Goal: Task Accomplishment & Management: Complete application form

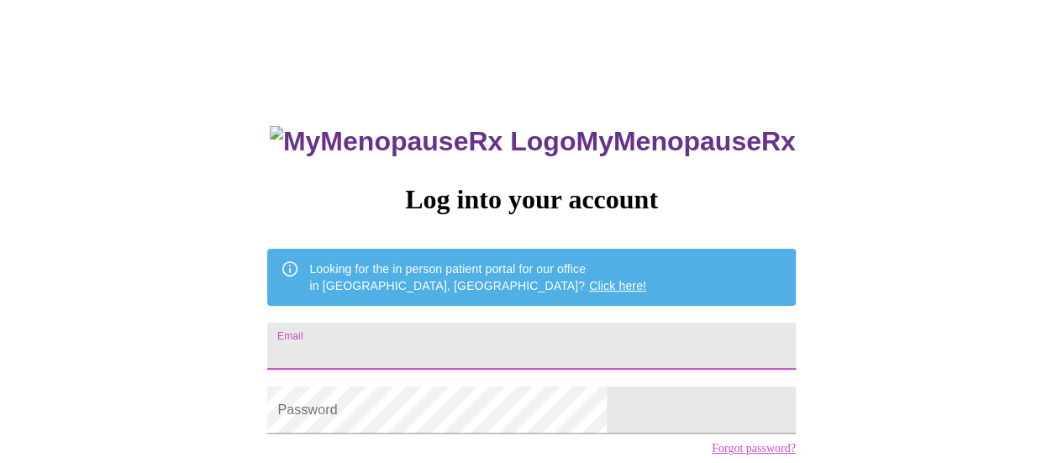
click at [447, 350] on input "Email" at bounding box center [531, 346] width 528 height 47
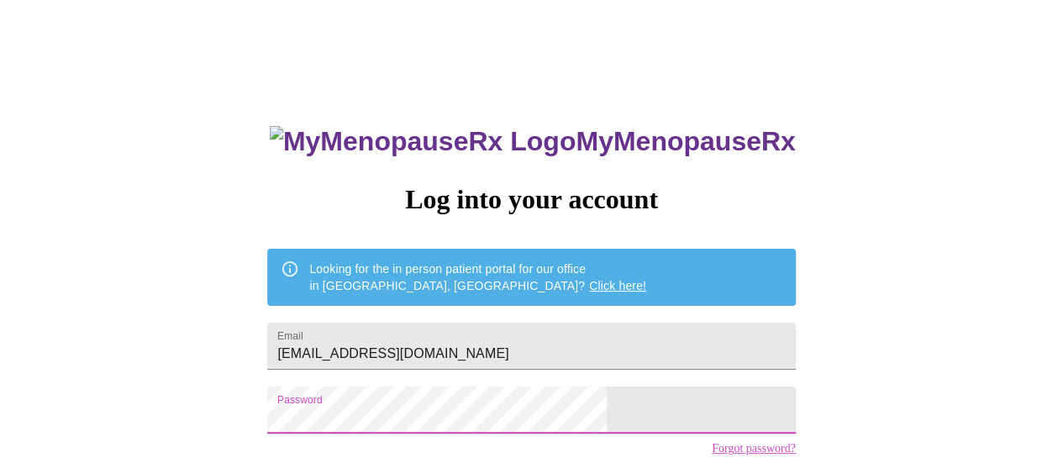
scroll to position [129, 0]
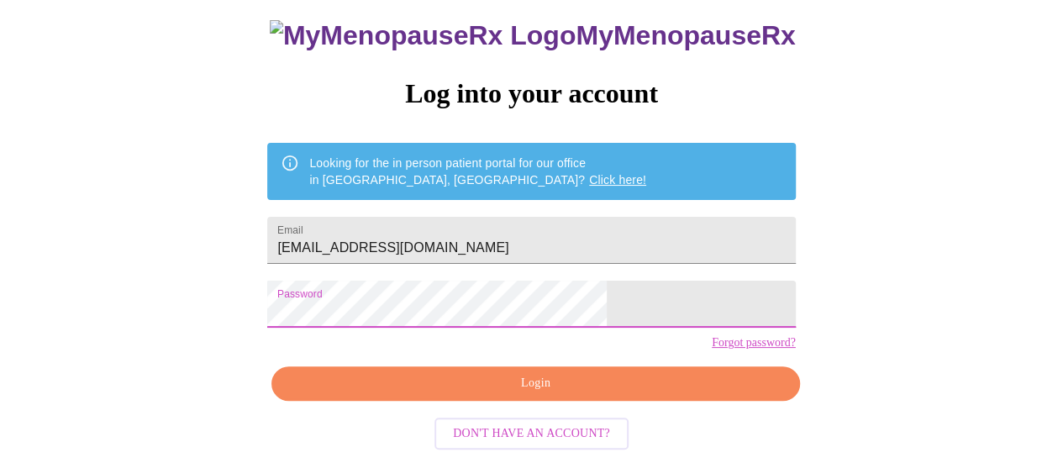
click at [584, 386] on span "Login" at bounding box center [535, 383] width 489 height 21
click at [317, 296] on div "MyMenopauseRx Log into your account Looking for the in person patient portal fo…" at bounding box center [532, 178] width 1050 height 555
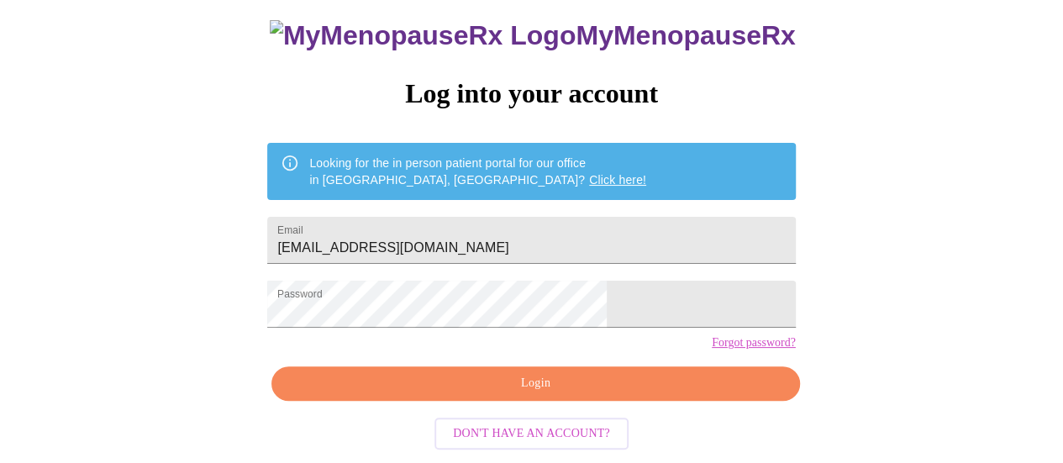
click at [503, 385] on span "Login" at bounding box center [535, 383] width 489 height 21
click at [412, 218] on input "[EMAIL_ADDRESS][DOMAIN_NAME]" at bounding box center [531, 240] width 528 height 47
type input "[EMAIL_ADDRESS][DOMAIN_NAME]"
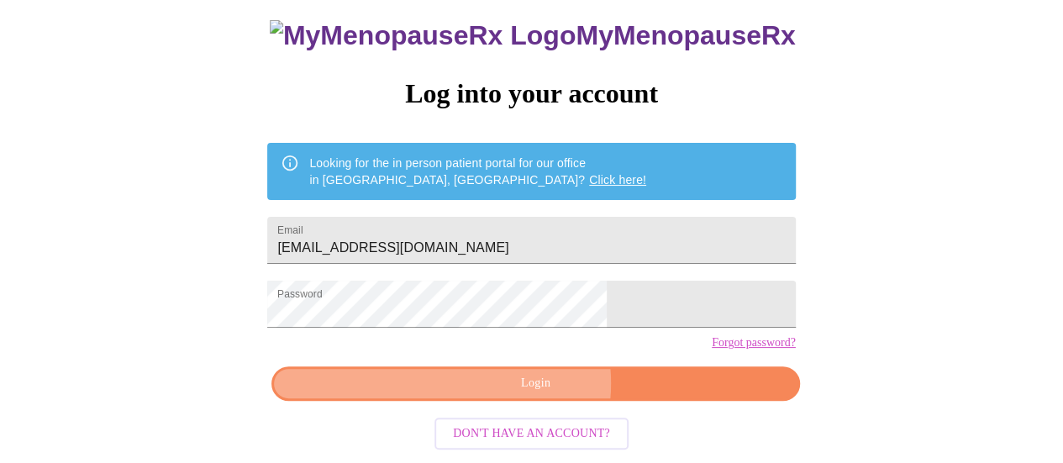
click at [523, 389] on span "Login" at bounding box center [535, 383] width 489 height 21
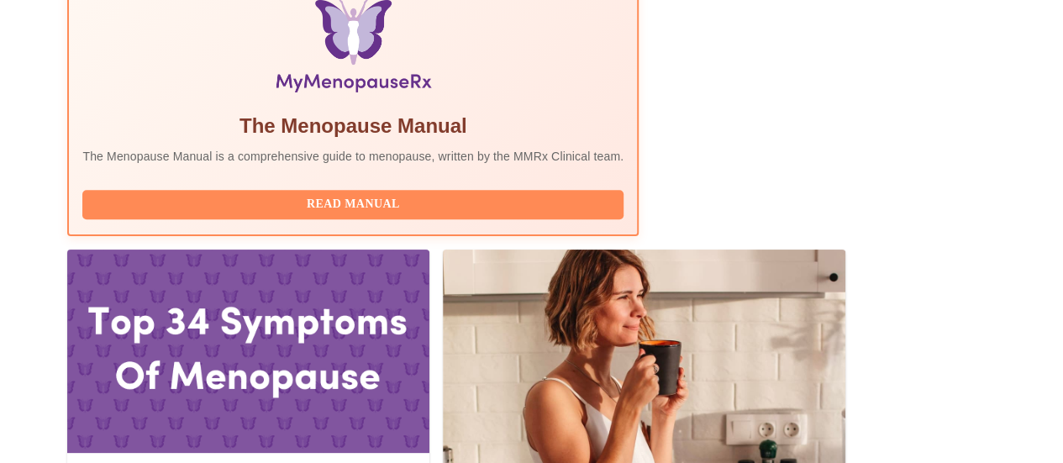
scroll to position [594, 0]
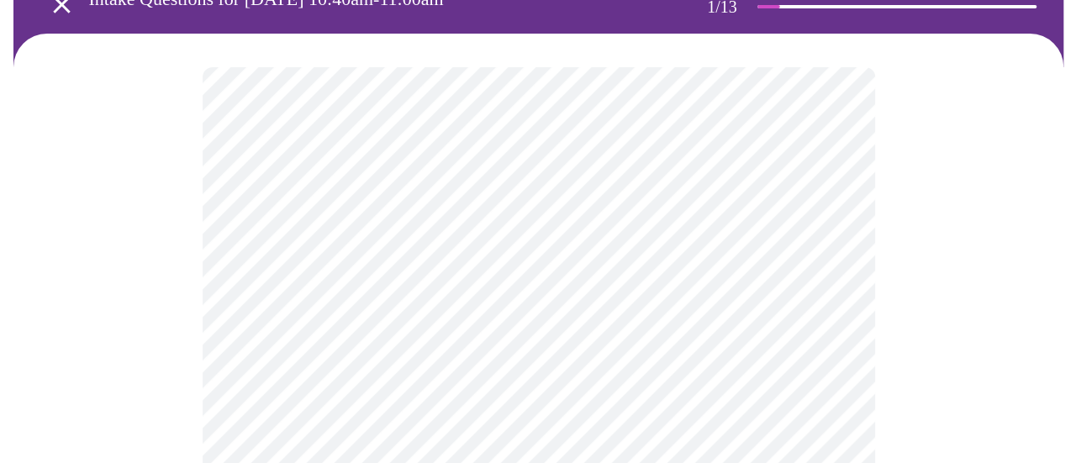
scroll to position [116, 0]
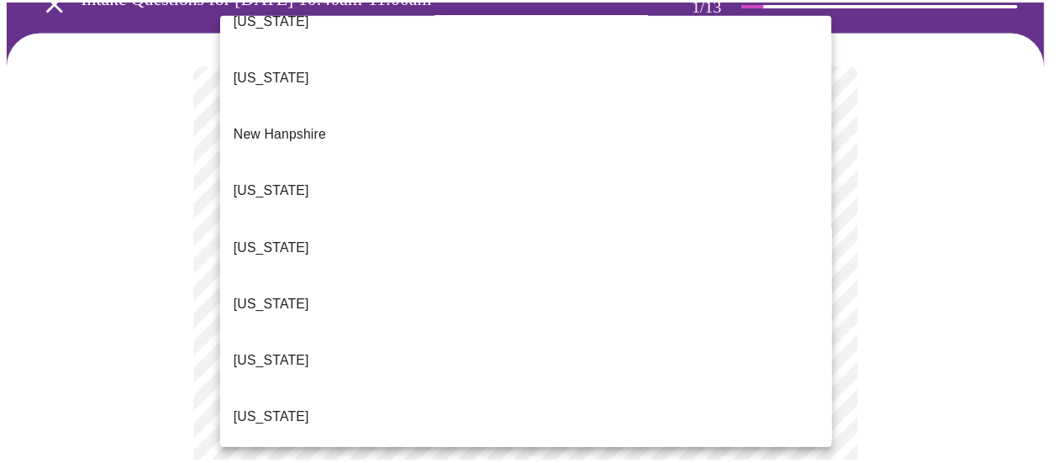
scroll to position [1522, 0]
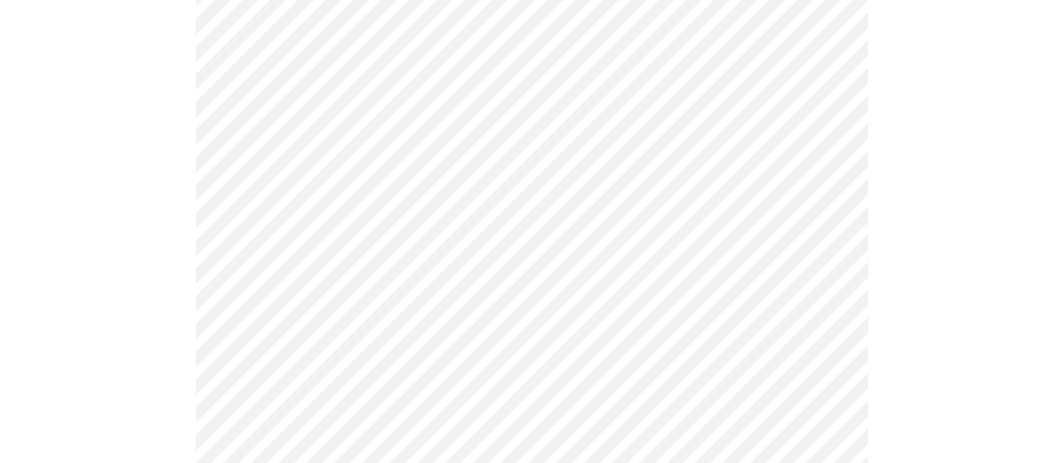
scroll to position [274, 0]
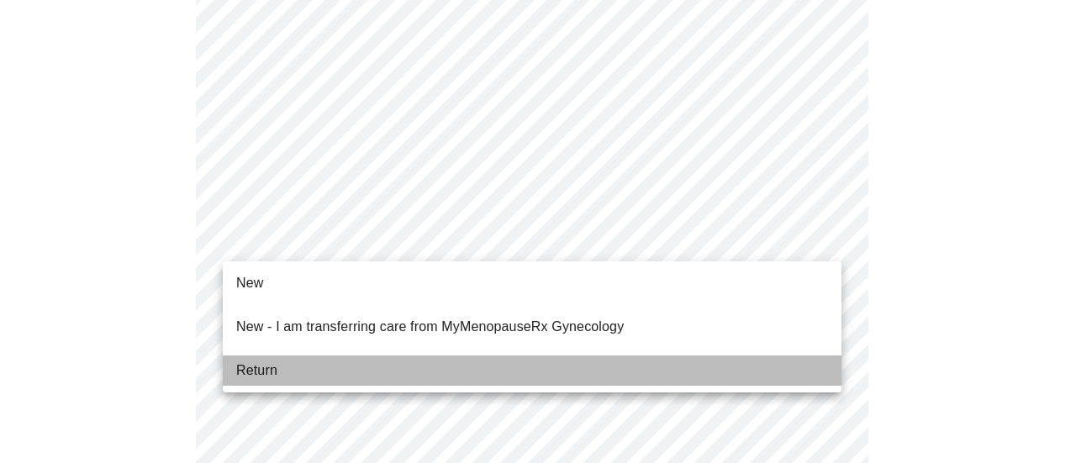
click at [276, 361] on span "Return" at bounding box center [256, 371] width 41 height 20
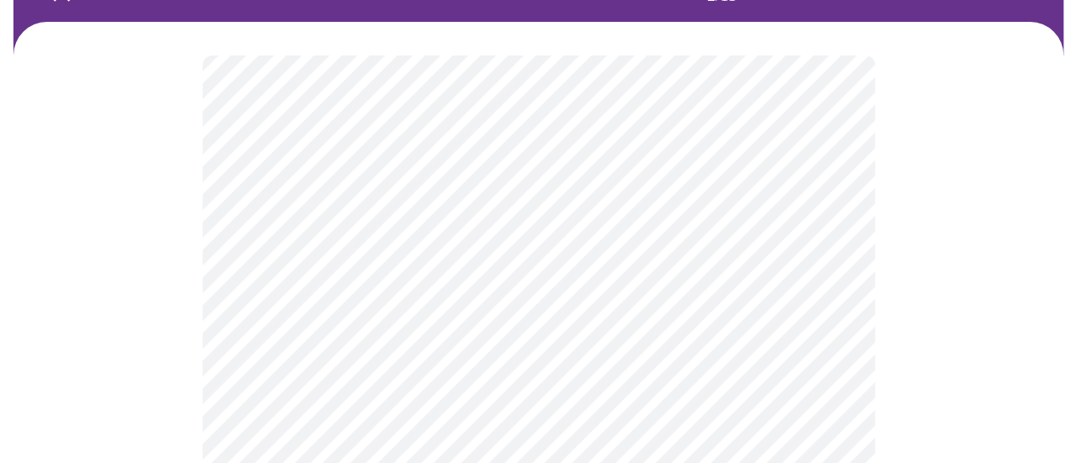
scroll to position [126, 0]
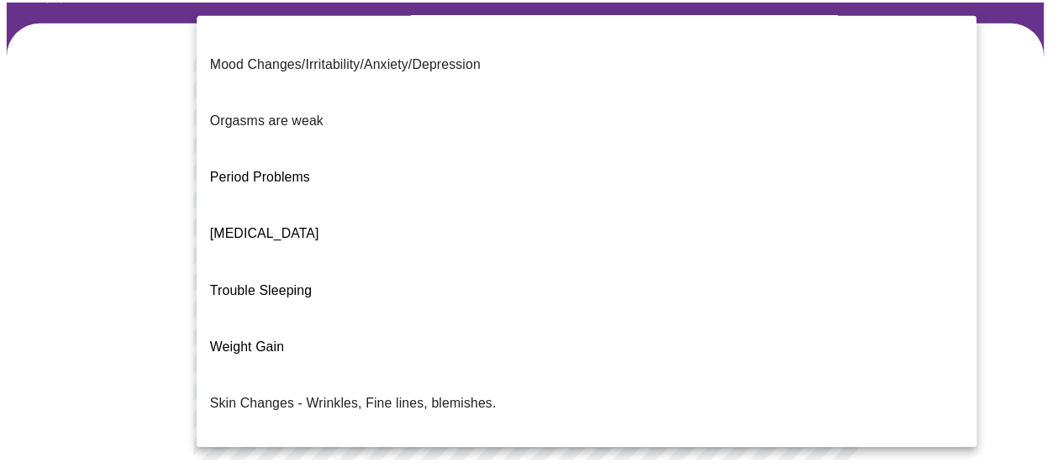
scroll to position [387, 0]
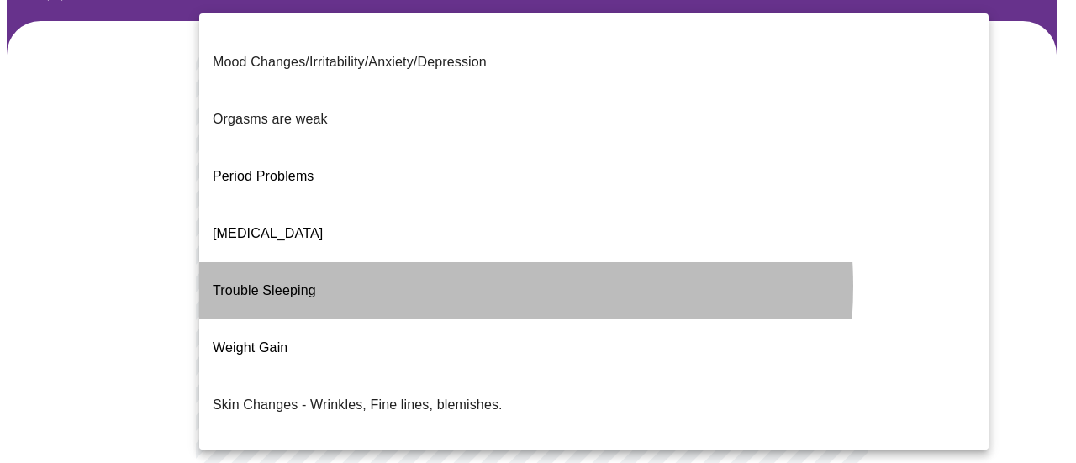
click at [435, 262] on li "Trouble Sleeping" at bounding box center [593, 290] width 789 height 57
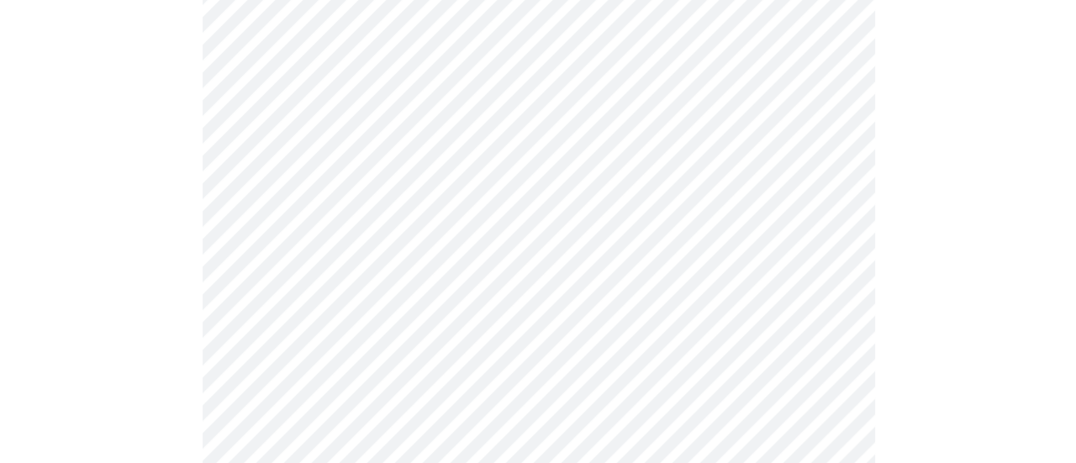
scroll to position [277, 0]
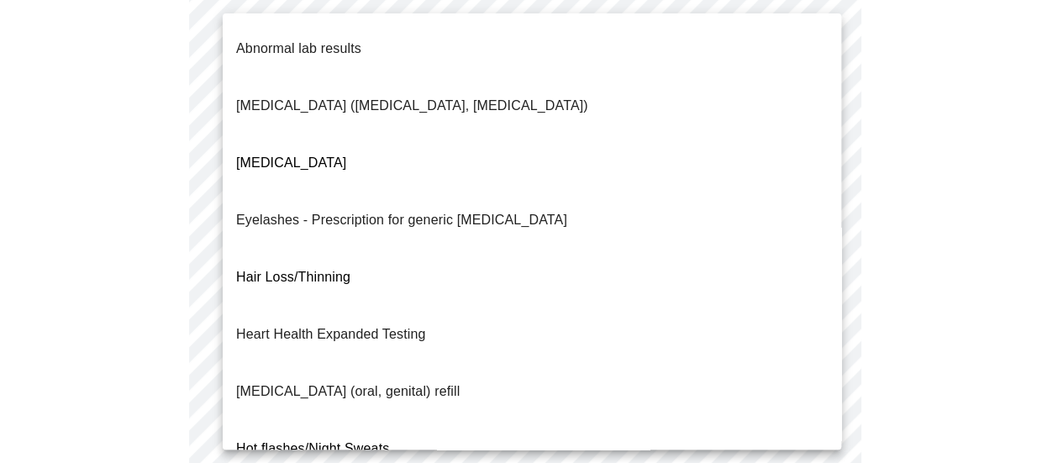
click at [362, 251] on body "MyMenopauseRx Appointments Messaging Labs 1 Uploads Medications Community Refer…" at bounding box center [532, 318] width 1050 height 1179
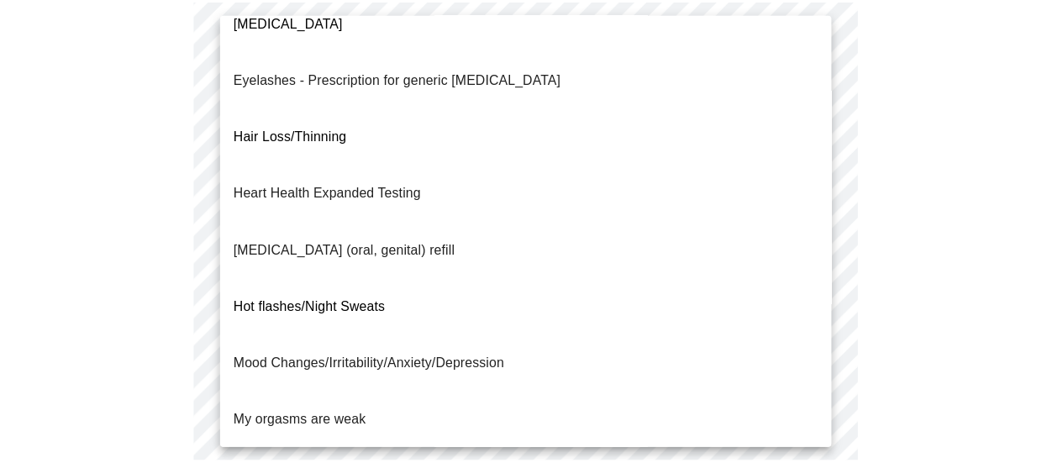
scroll to position [129, 0]
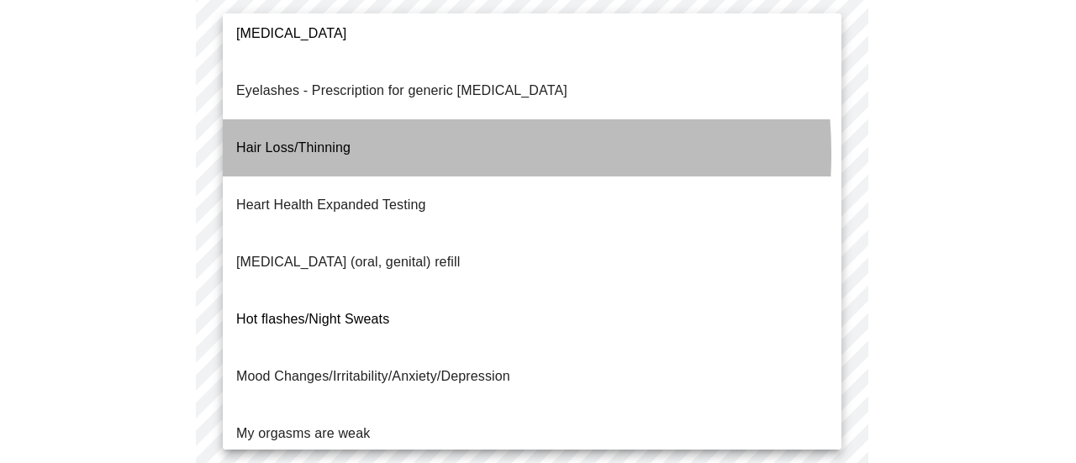
click at [382, 119] on li "Hair Loss/Thinning" at bounding box center [532, 147] width 619 height 57
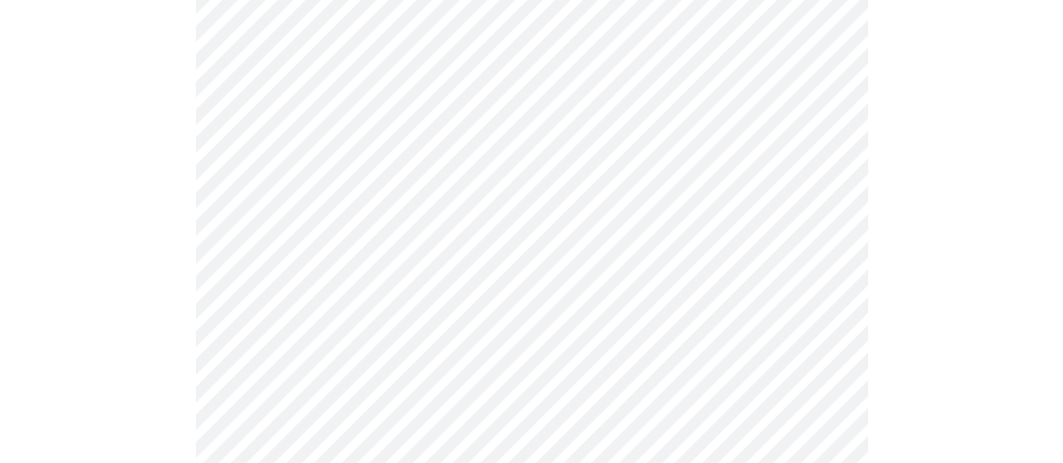
scroll to position [461, 0]
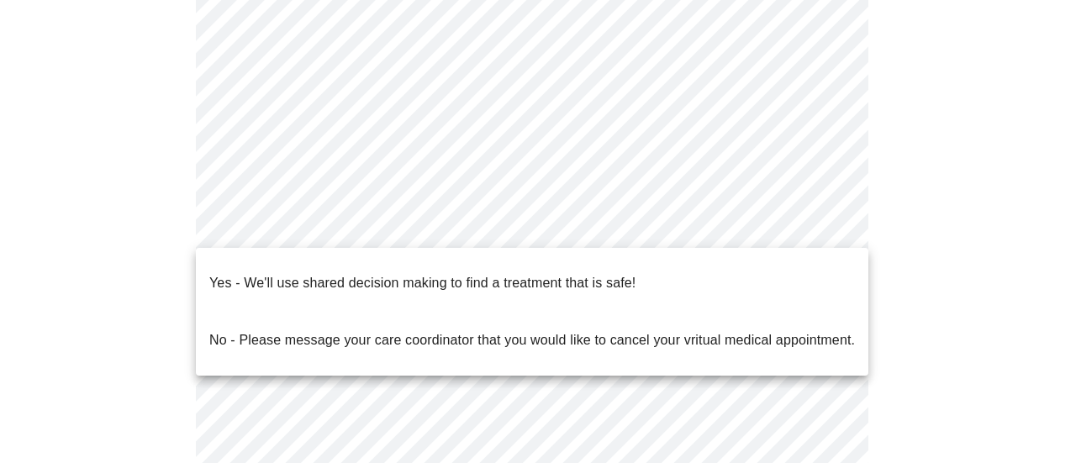
click at [766, 210] on body "MyMenopauseRx Appointments Messaging Labs 1 Uploads Medications Community Refer…" at bounding box center [538, 130] width 1062 height 1169
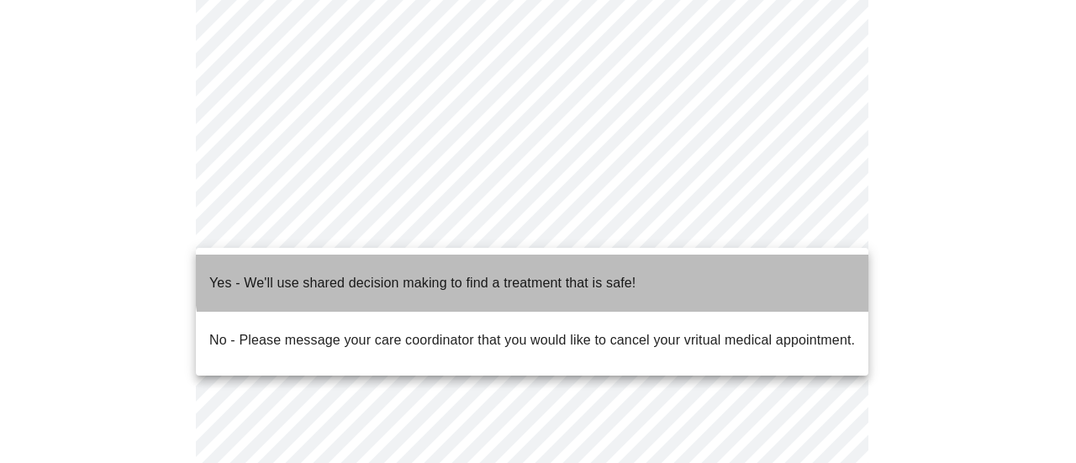
click at [605, 273] on p "Yes - We'll use shared decision making to find a treatment that is safe!" at bounding box center [422, 283] width 426 height 20
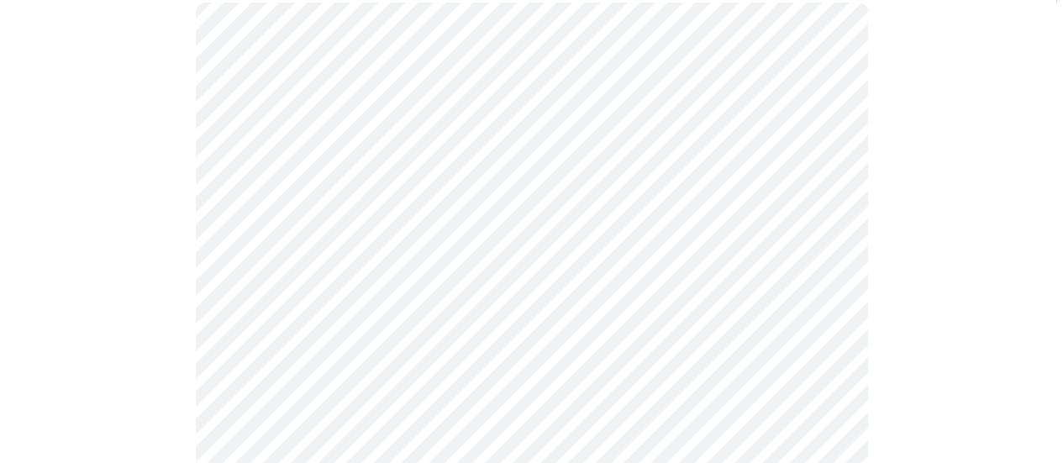
scroll to position [190, 0]
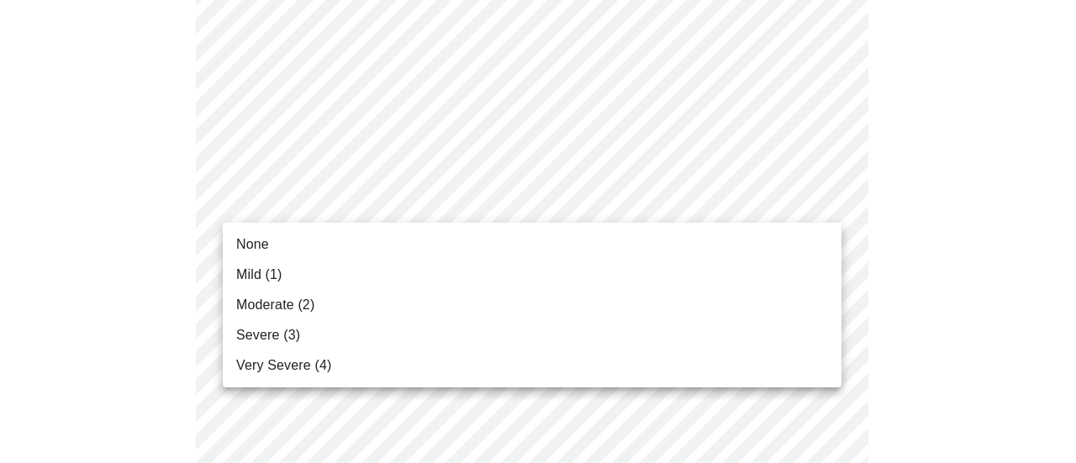
click at [299, 276] on li "Mild (1)" at bounding box center [532, 275] width 619 height 30
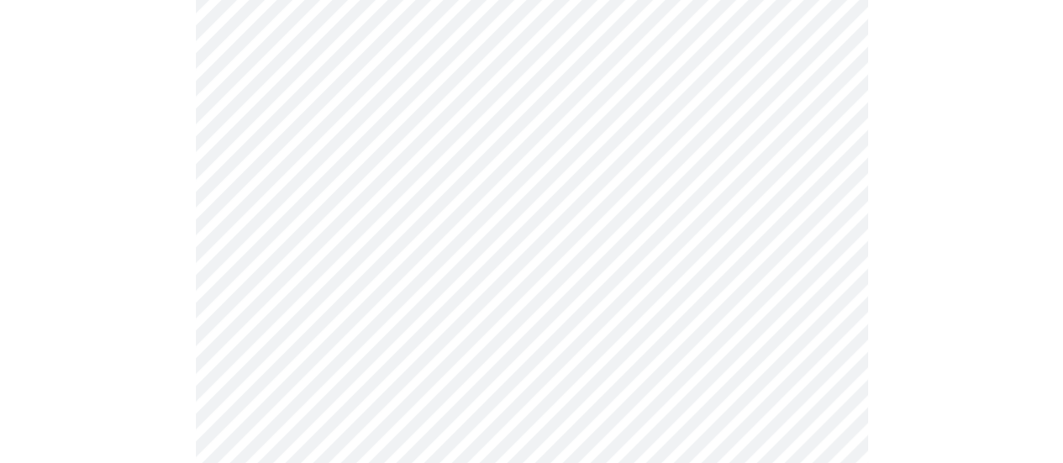
scroll to position [267, 0]
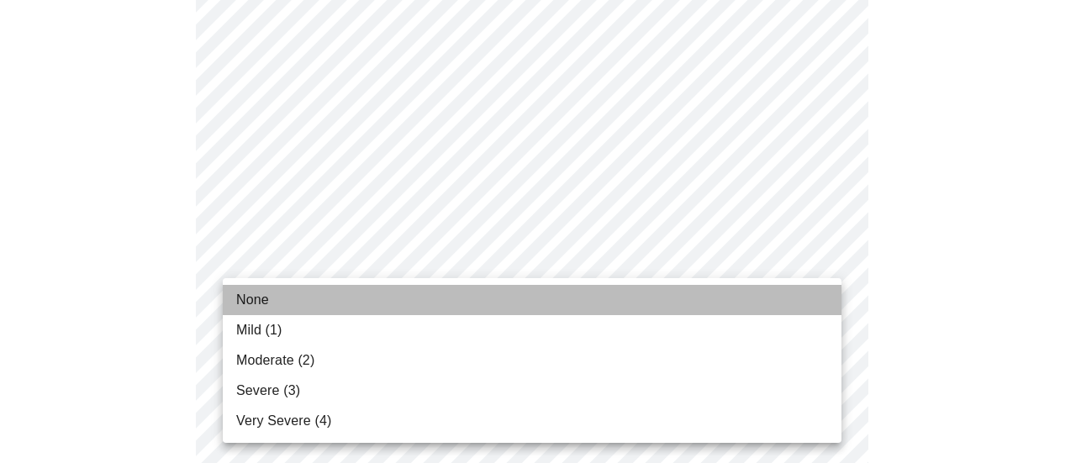
click at [271, 301] on li "None" at bounding box center [532, 300] width 619 height 30
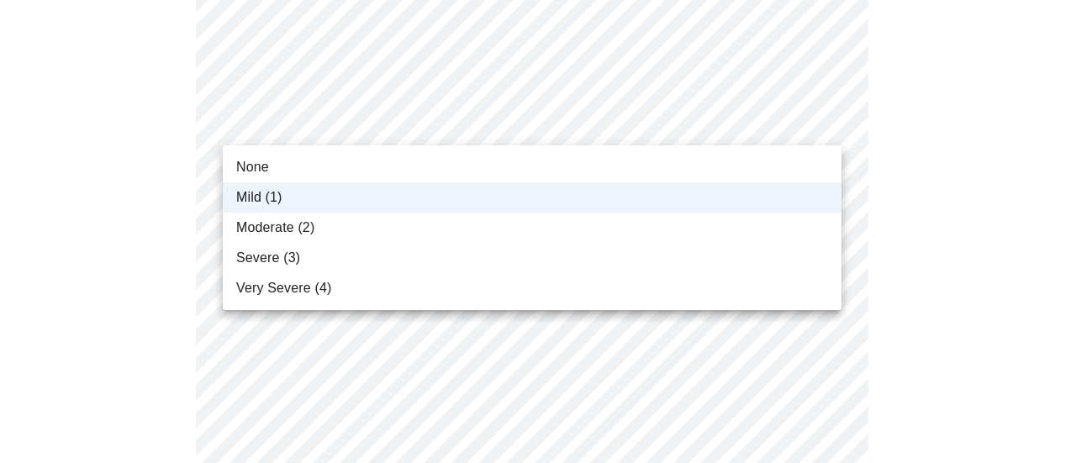
click at [145, 203] on div at bounding box center [538, 231] width 1076 height 463
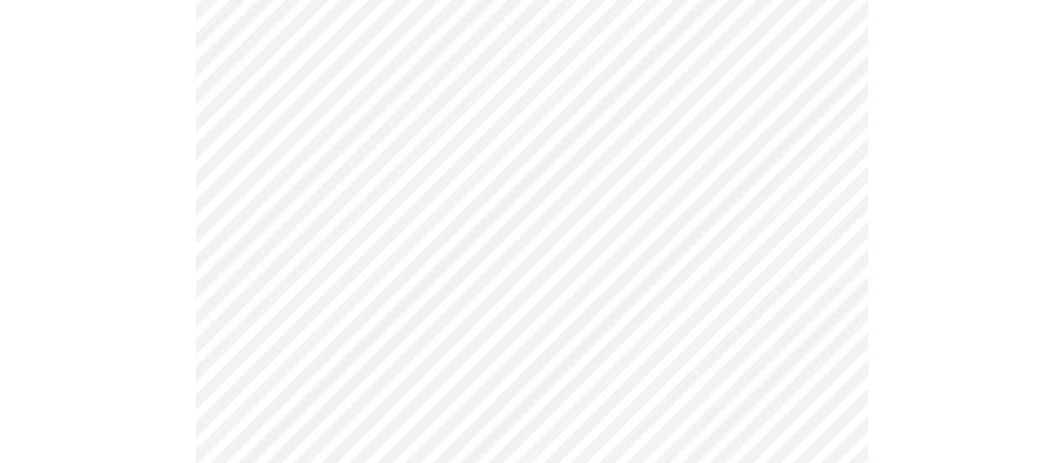
scroll to position [455, 0]
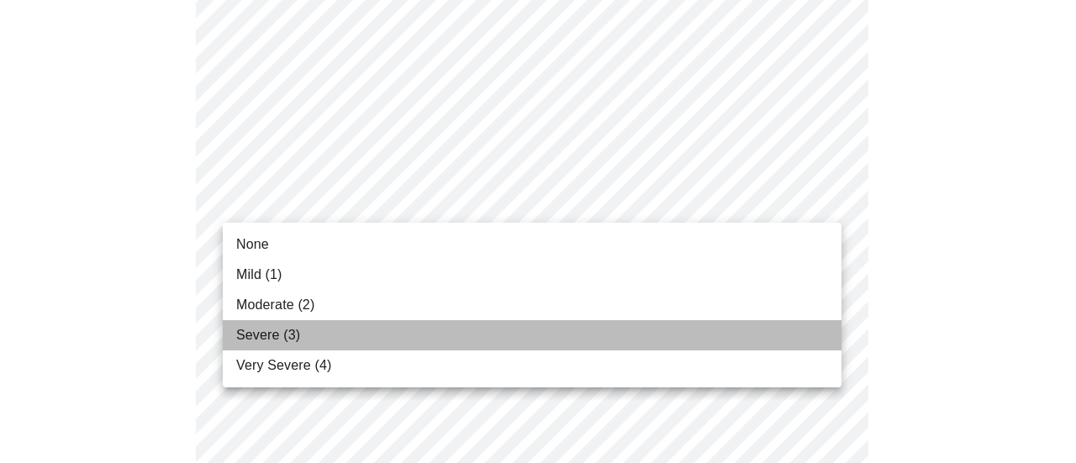
click at [320, 332] on li "Severe (3)" at bounding box center [532, 335] width 619 height 30
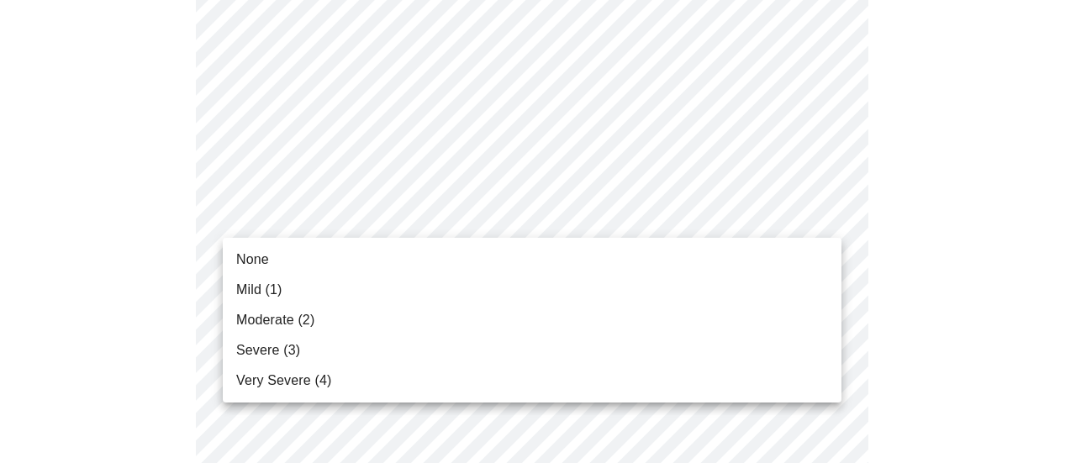
click at [246, 293] on span "Mild (1)" at bounding box center [259, 290] width 46 height 20
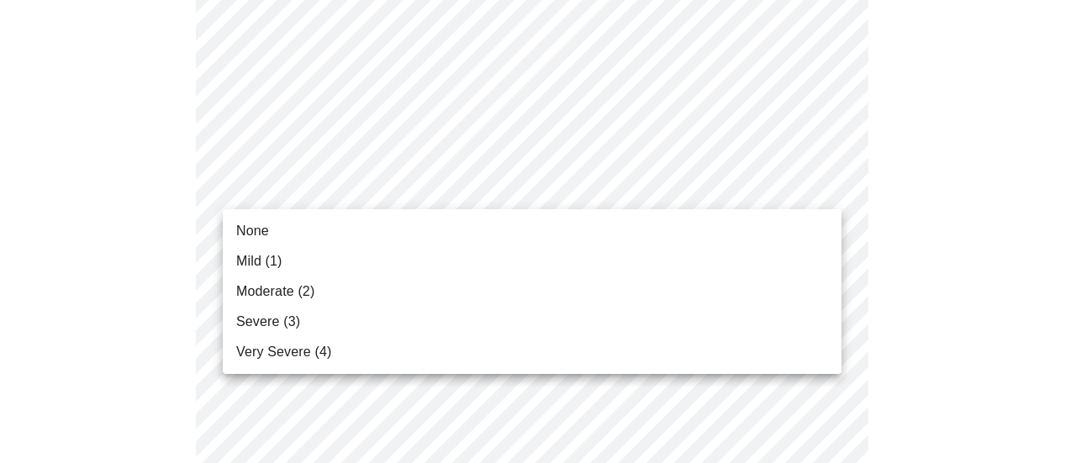
click at [304, 169] on body "MyMenopauseRx Appointments Messaging Labs 1 Uploads Medications Community Refer…" at bounding box center [538, 379] width 1062 height 2165
click at [281, 260] on span "Mild (1)" at bounding box center [259, 261] width 46 height 20
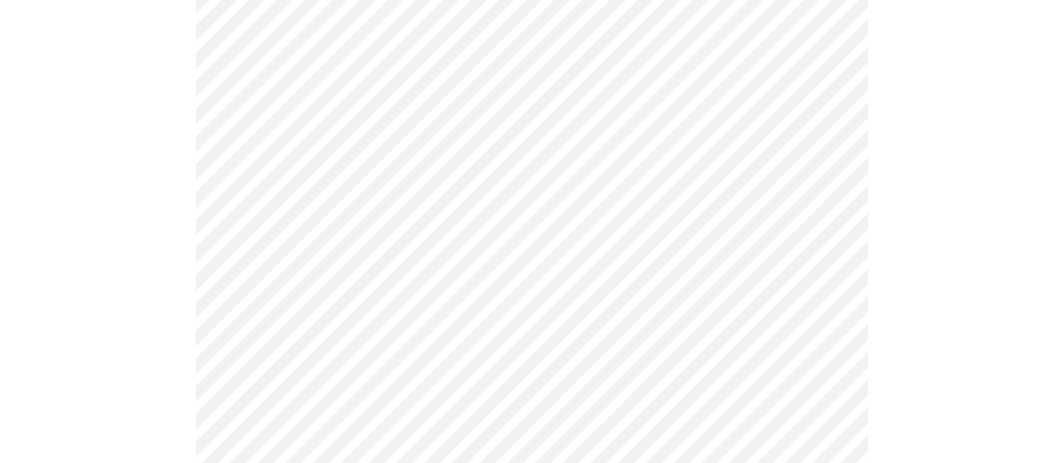
click at [153, 262] on div at bounding box center [532, 437] width 1050 height 2001
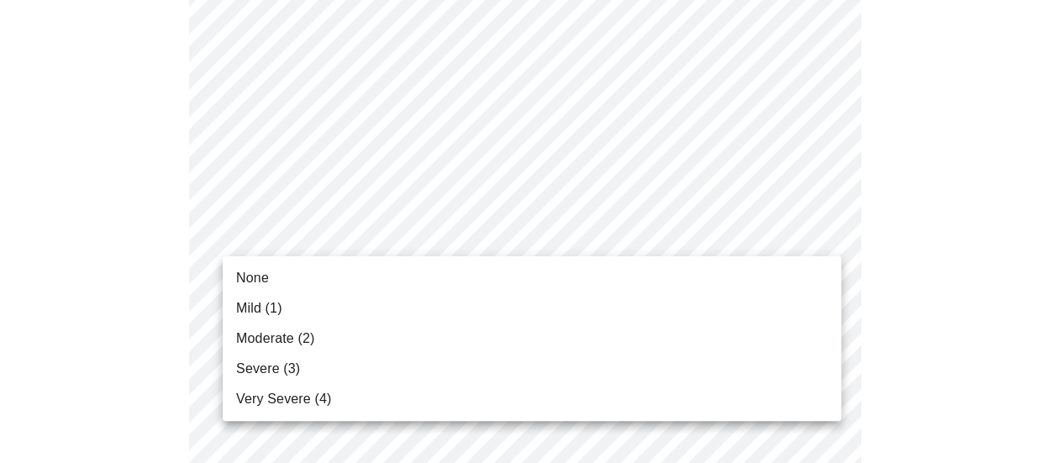
click at [266, 238] on body "MyMenopauseRx Appointments Messaging Labs 1 Uploads Medications Community Refer…" at bounding box center [532, 304] width 1050 height 2141
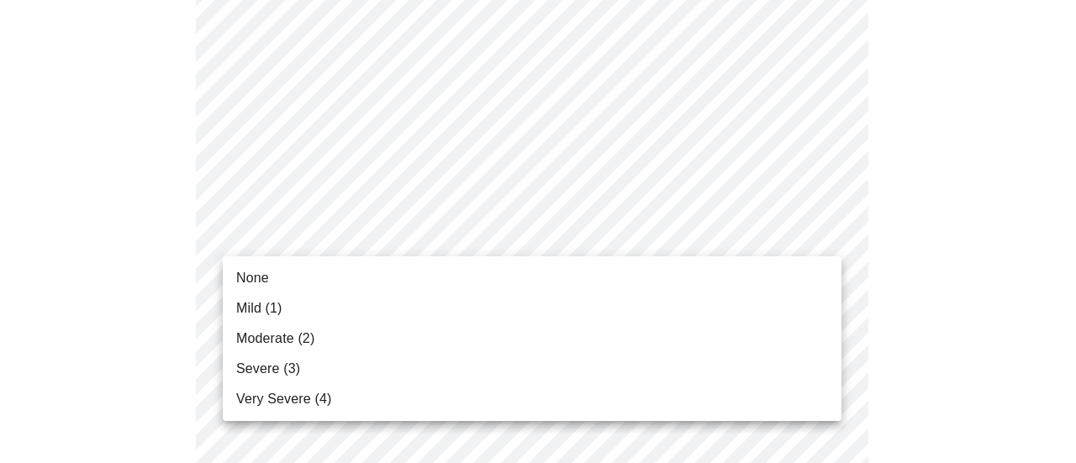
click at [259, 309] on span "Mild (1)" at bounding box center [259, 308] width 46 height 20
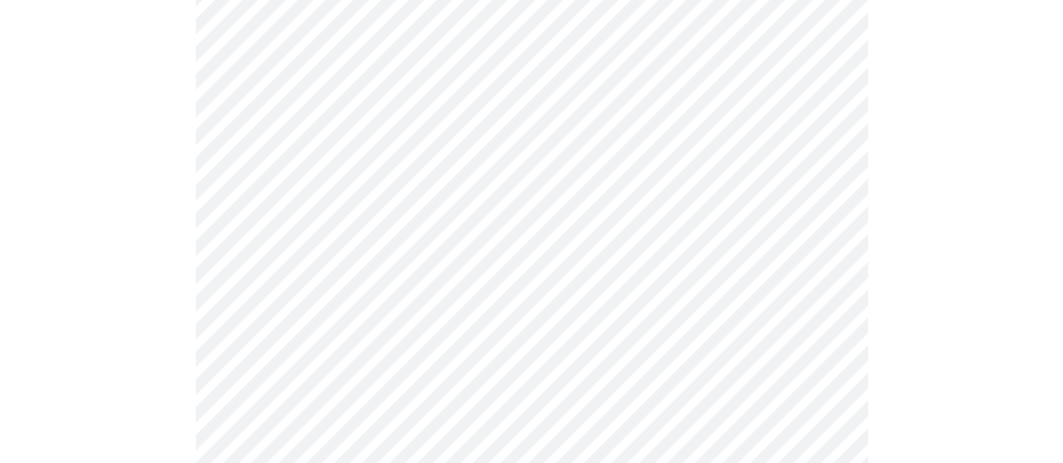
click at [183, 313] on div at bounding box center [532, 363] width 1050 height 1977
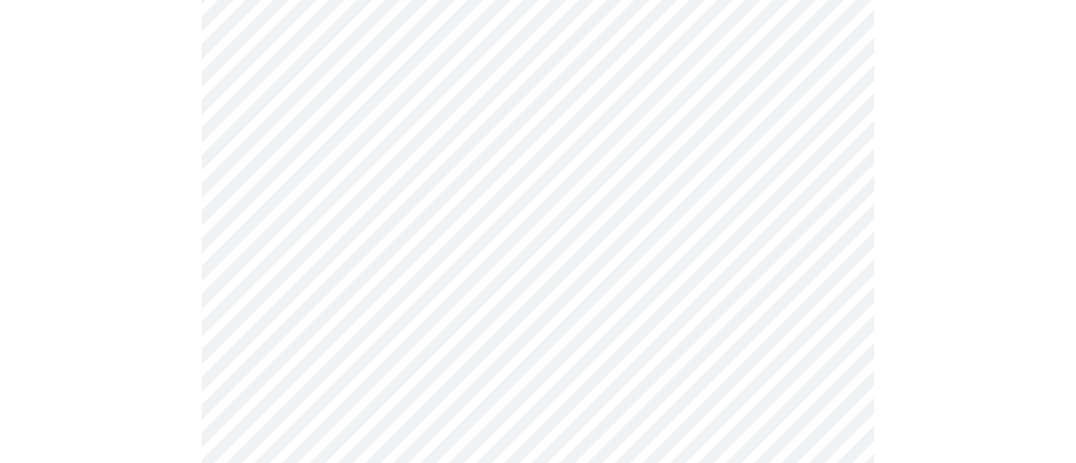
click at [286, 241] on body "MyMenopauseRx Appointments Messaging Labs 1 Uploads Medications Community Refer…" at bounding box center [538, 152] width 1062 height 2118
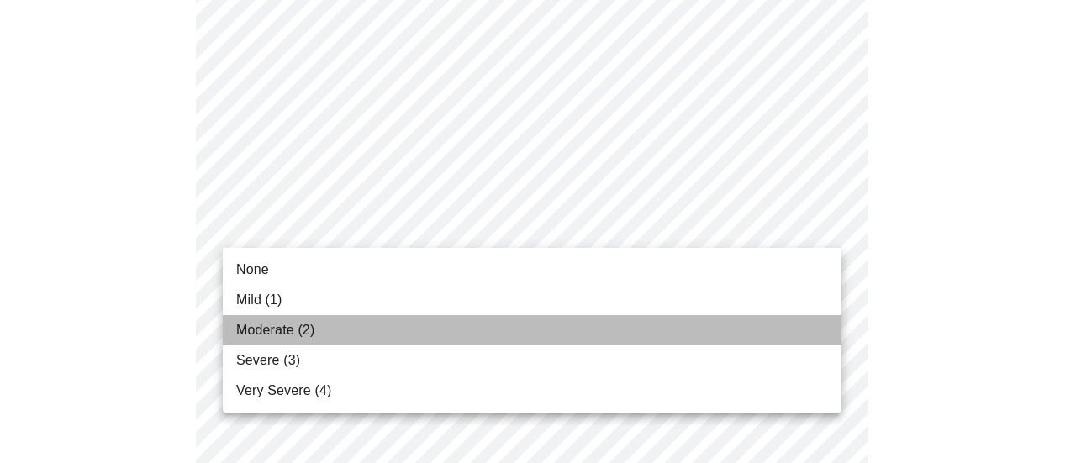
click at [306, 332] on span "Moderate (2)" at bounding box center [275, 330] width 78 height 20
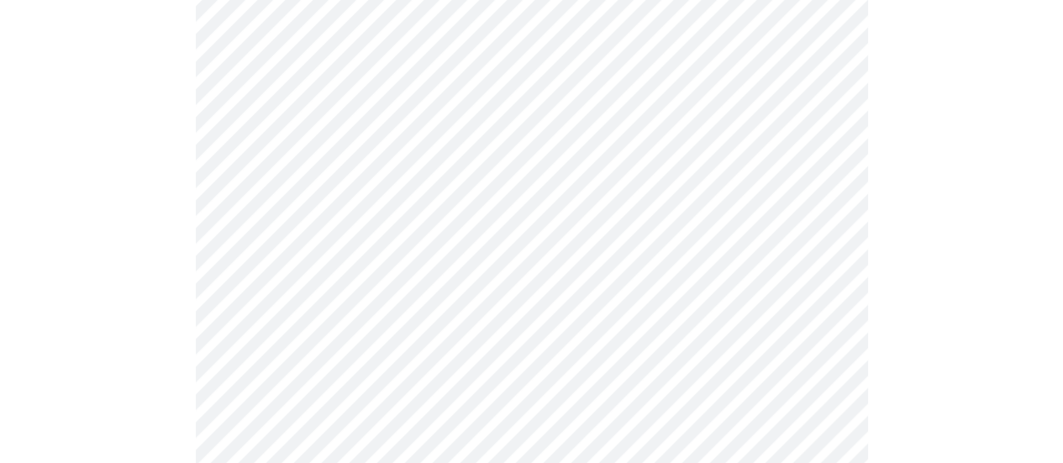
scroll to position [1008, 0]
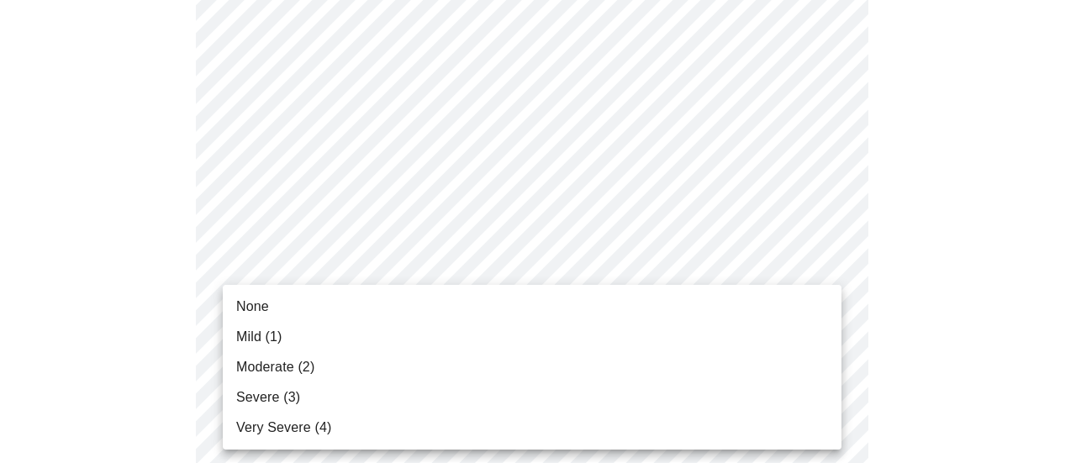
click at [287, 270] on body "MyMenopauseRx Appointments Messaging Labs 1 Uploads Medications Community Refer…" at bounding box center [538, 46] width 1062 height 2094
click at [281, 307] on li "None" at bounding box center [532, 307] width 619 height 30
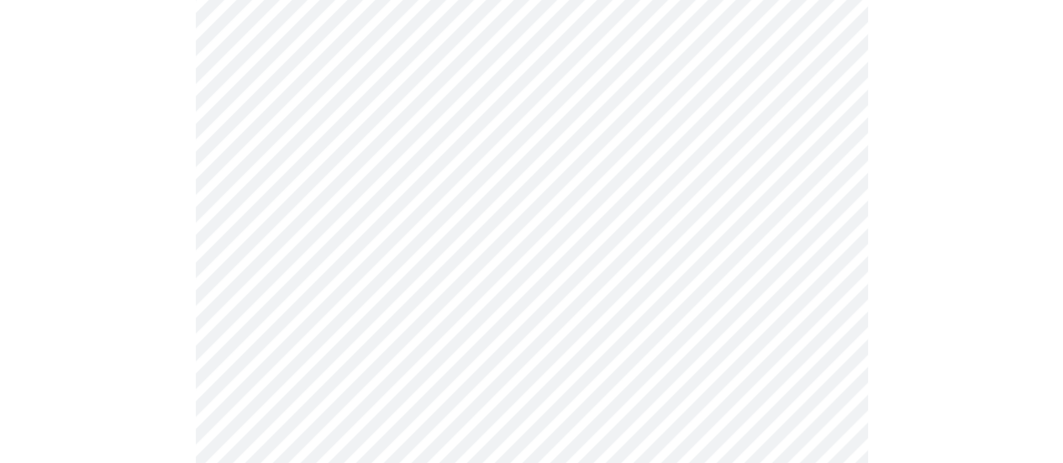
scroll to position [1140, 0]
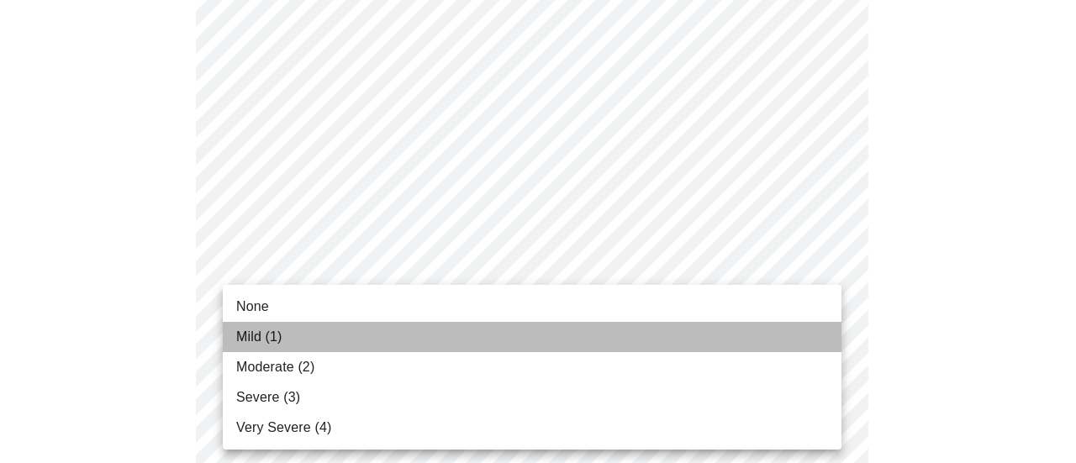
click at [277, 333] on span "Mild (1)" at bounding box center [259, 337] width 46 height 20
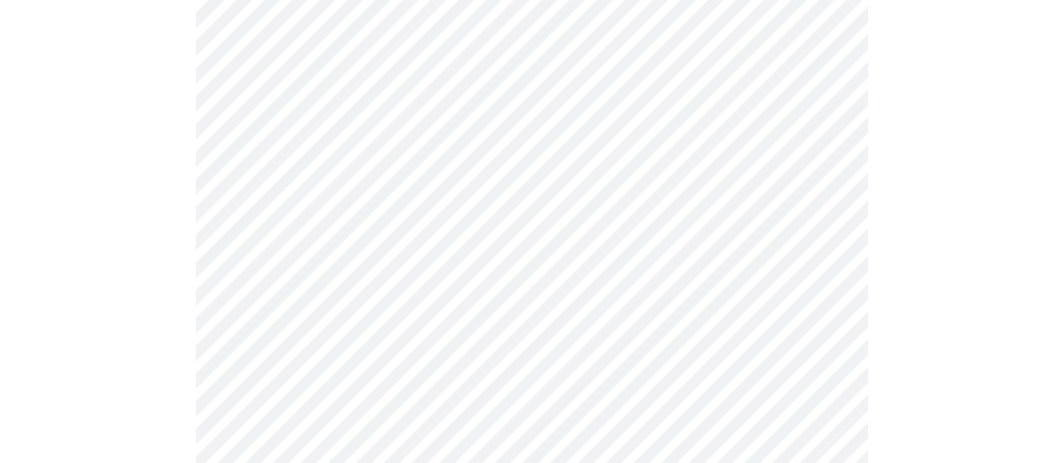
scroll to position [1287, 0]
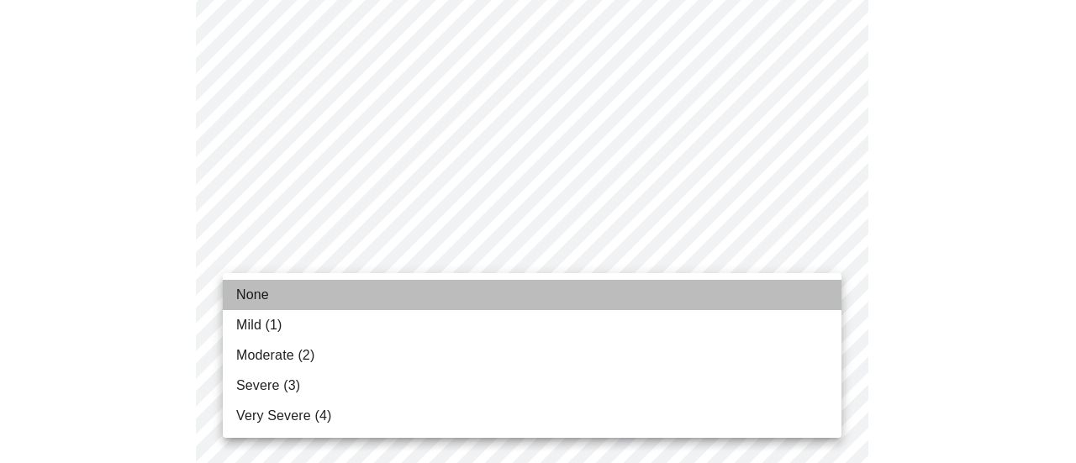
click at [261, 298] on span "None" at bounding box center [252, 295] width 33 height 20
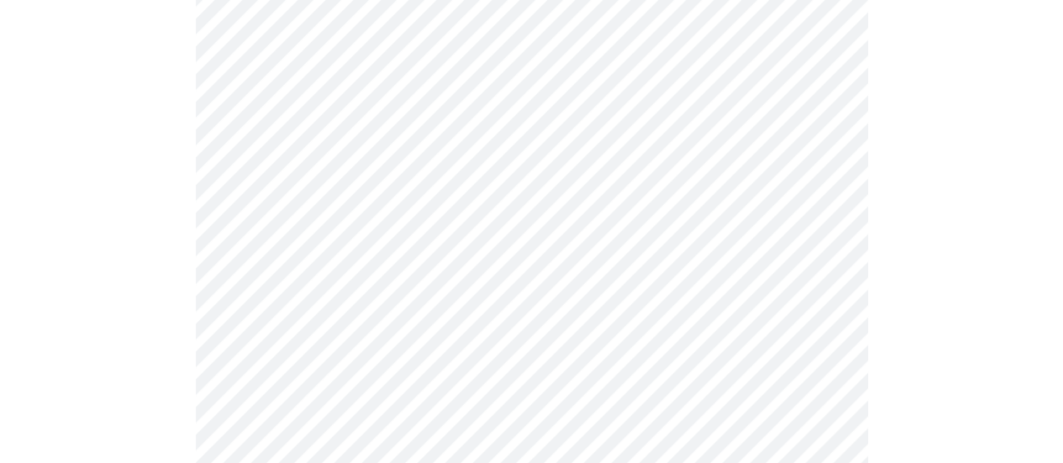
scroll to position [1439, 0]
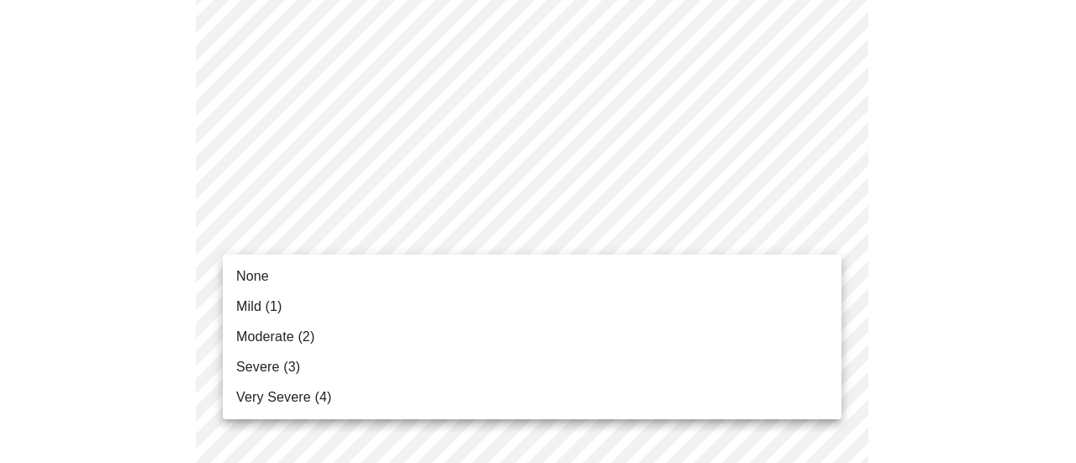
click at [313, 356] on li "Severe (3)" at bounding box center [532, 367] width 619 height 30
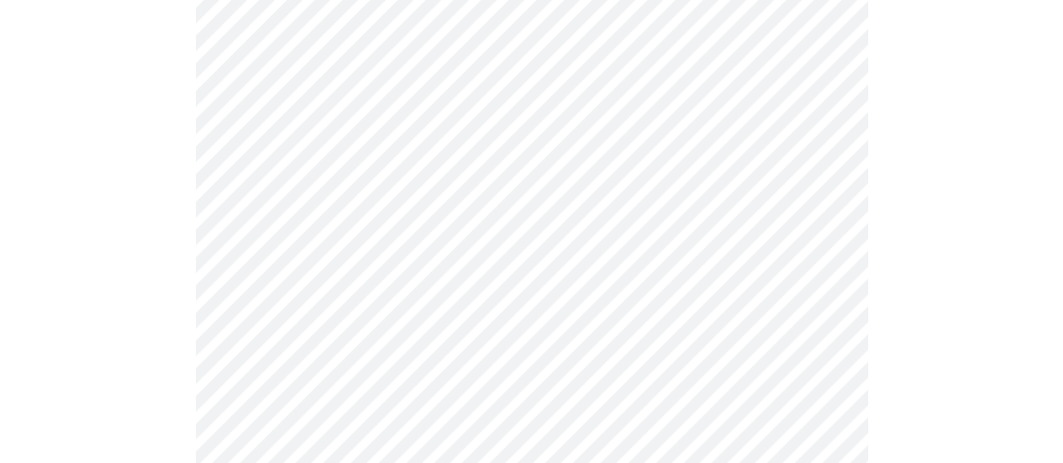
scroll to position [813, 0]
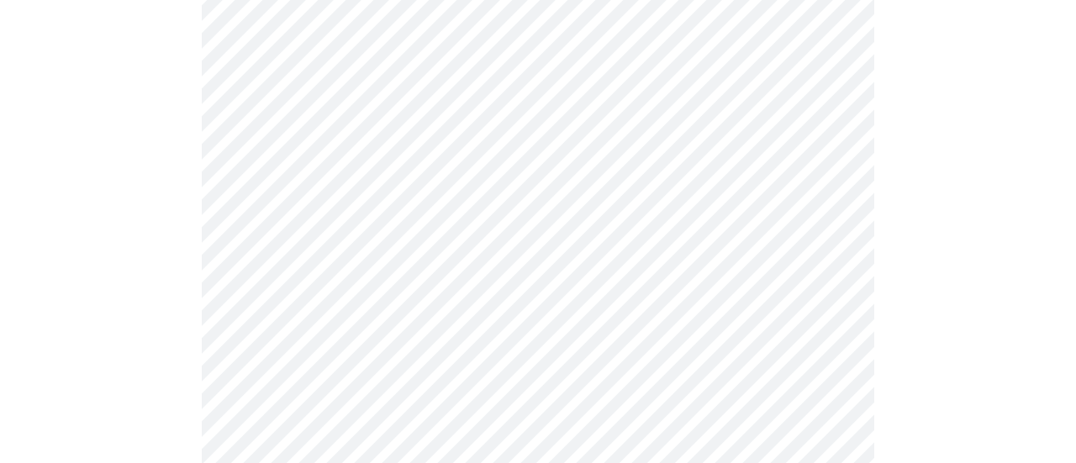
click at [813, 226] on body "MyMenopauseRx Appointments Messaging Labs 1 Uploads Medications Community Refer…" at bounding box center [538, 33] width 1062 height 1680
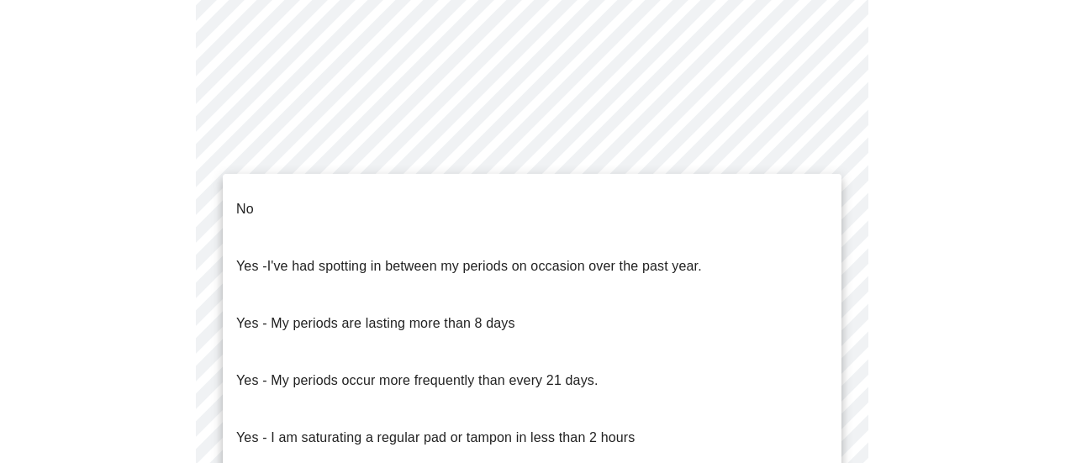
click at [769, 240] on li "Yes - I've had spotting in between my periods on occasion over the past year." at bounding box center [532, 266] width 619 height 57
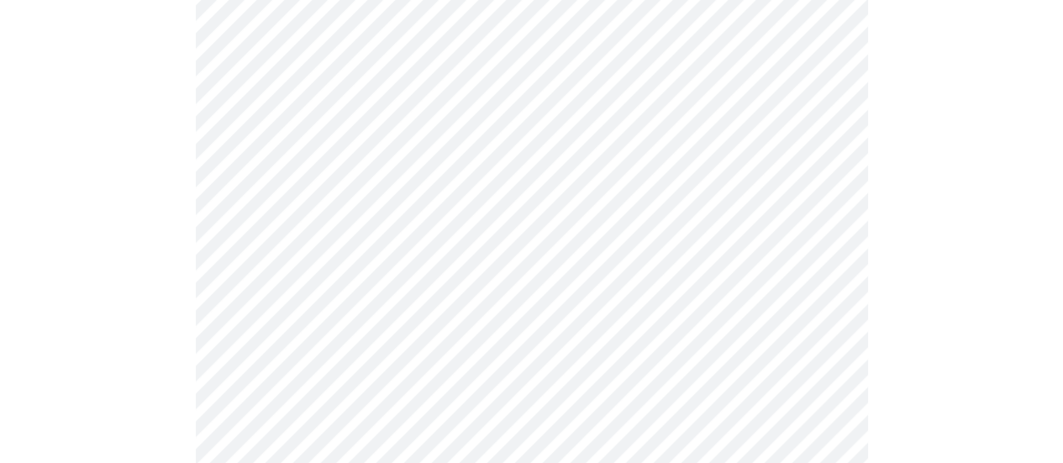
scroll to position [885, 0]
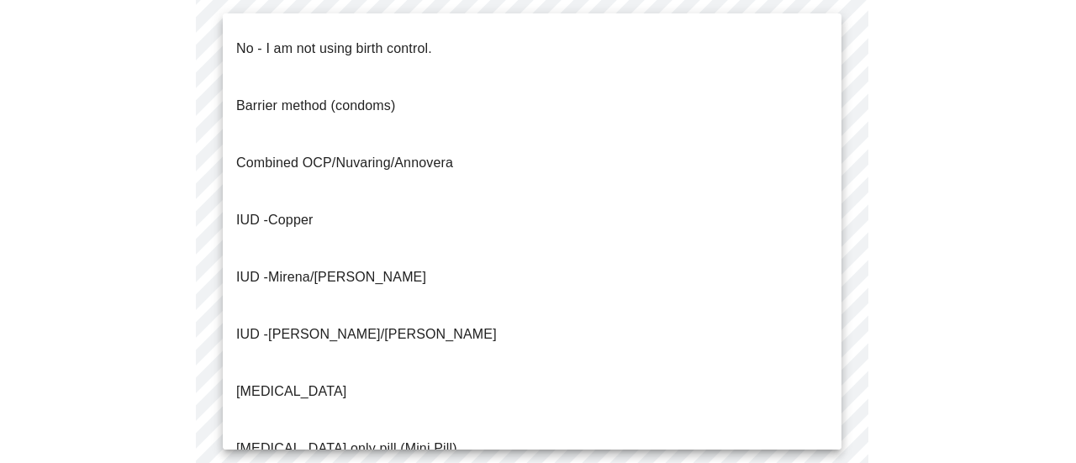
click at [387, 39] on p "No - I am not using birth control." at bounding box center [334, 49] width 196 height 20
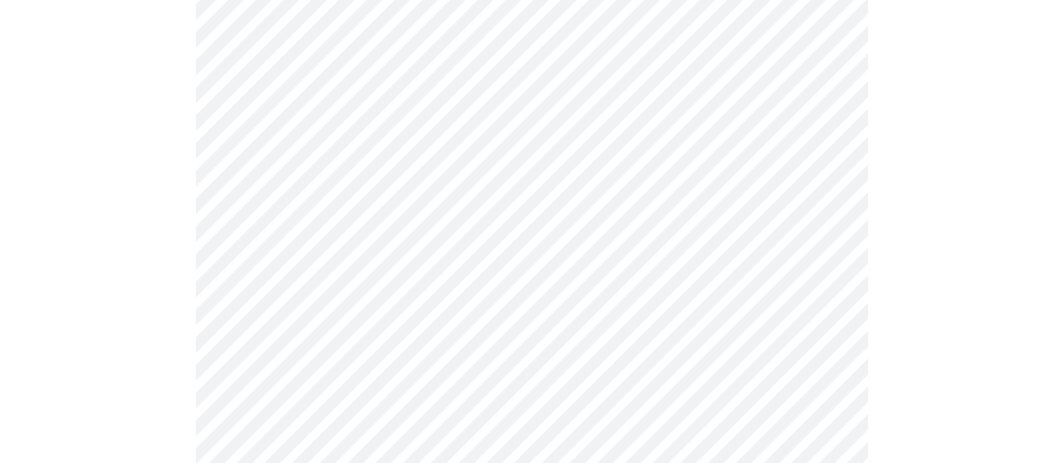
scroll to position [1037, 0]
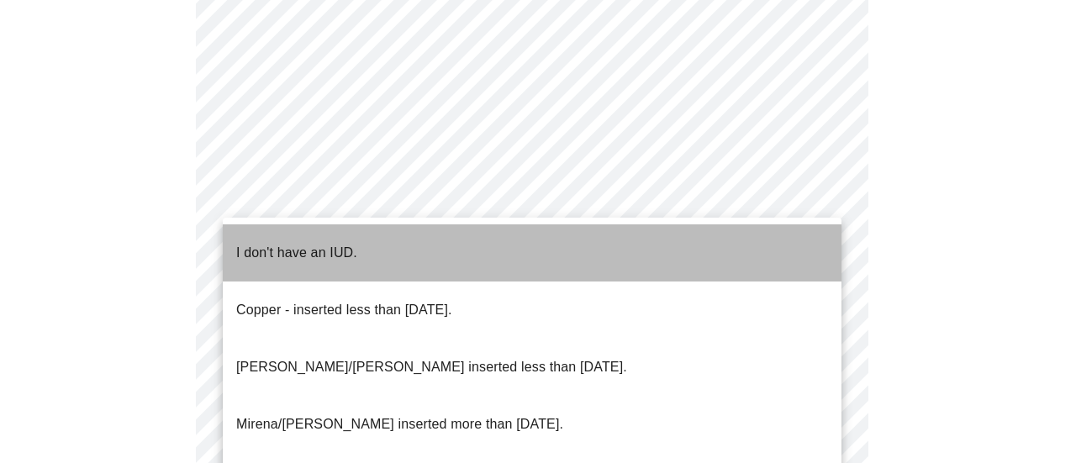
click at [336, 243] on p "I don't have an IUD." at bounding box center [296, 253] width 121 height 20
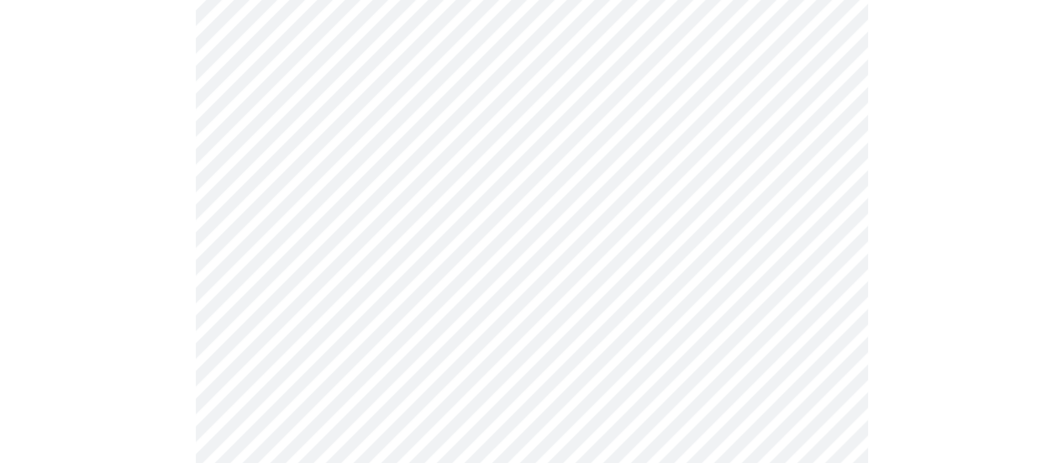
scroll to position [1146, 0]
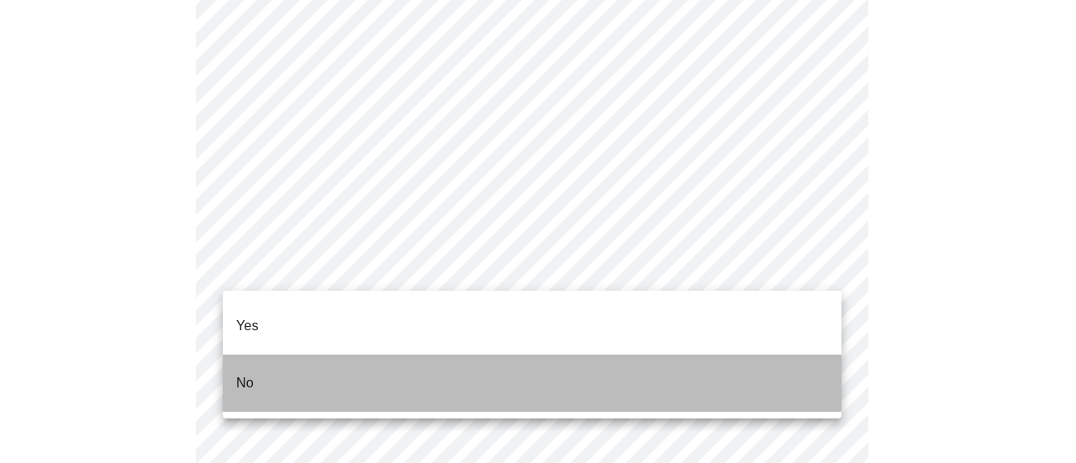
click at [242, 373] on p "No" at bounding box center [245, 383] width 18 height 20
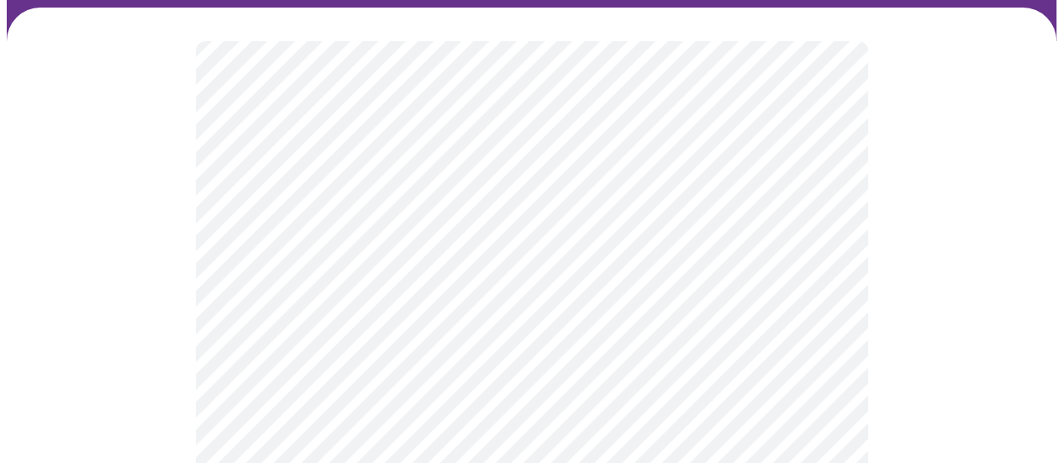
scroll to position [140, 0]
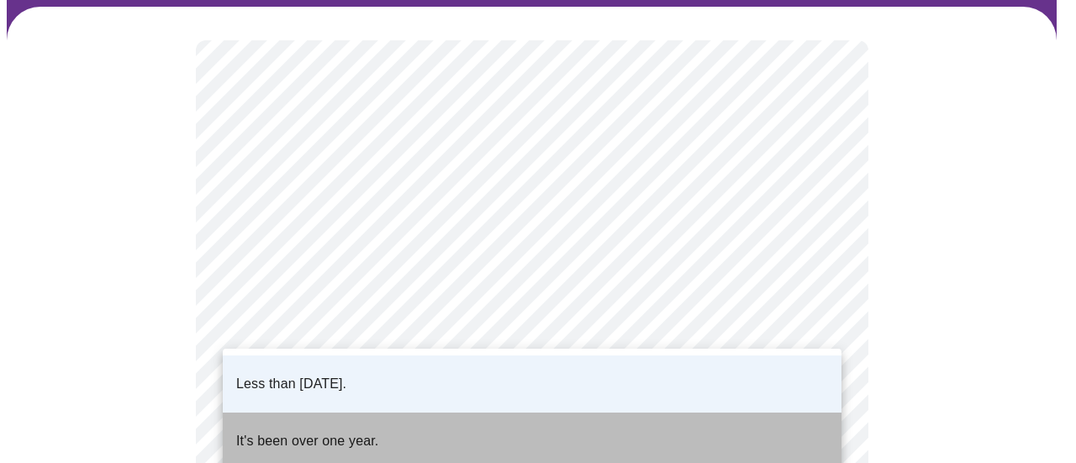
click at [364, 431] on p "It's been over one year." at bounding box center [307, 441] width 142 height 20
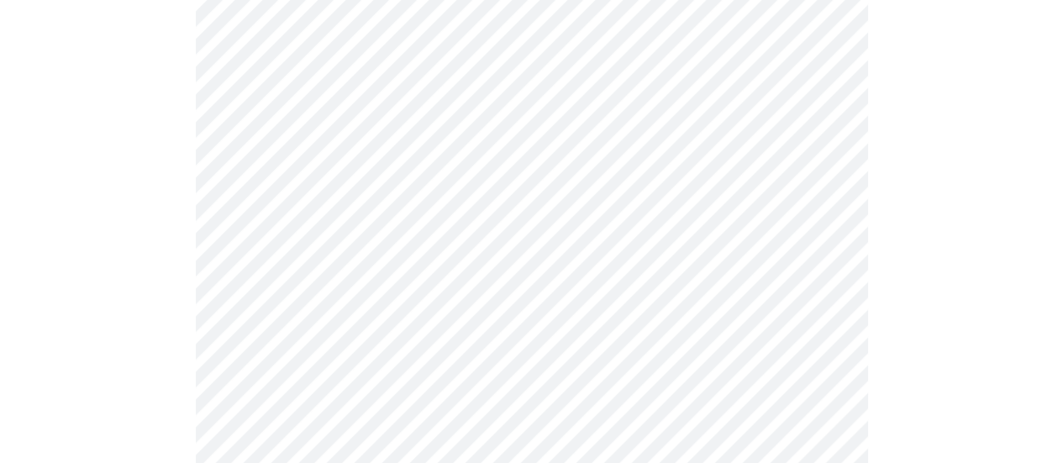
scroll to position [309, 0]
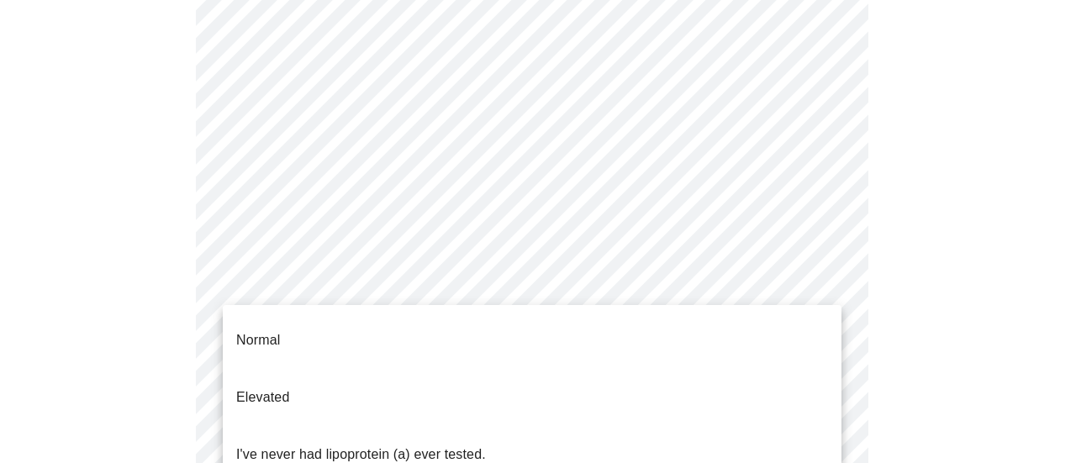
click at [803, 287] on body "MyMenopauseRx Appointments Messaging Labs 1 Uploads Medications Community Refer…" at bounding box center [538, 330] width 1062 height 1266
click at [311, 336] on li "Normal" at bounding box center [532, 340] width 619 height 57
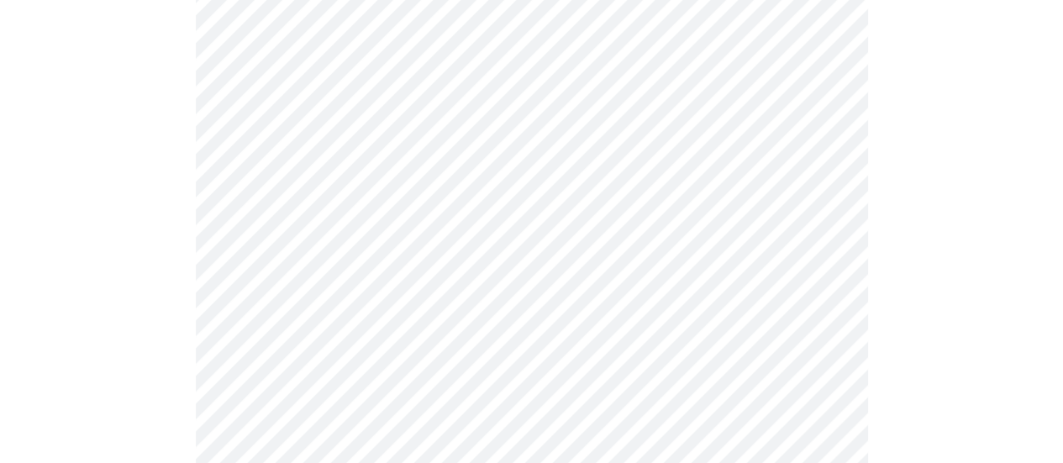
scroll to position [4410, 0]
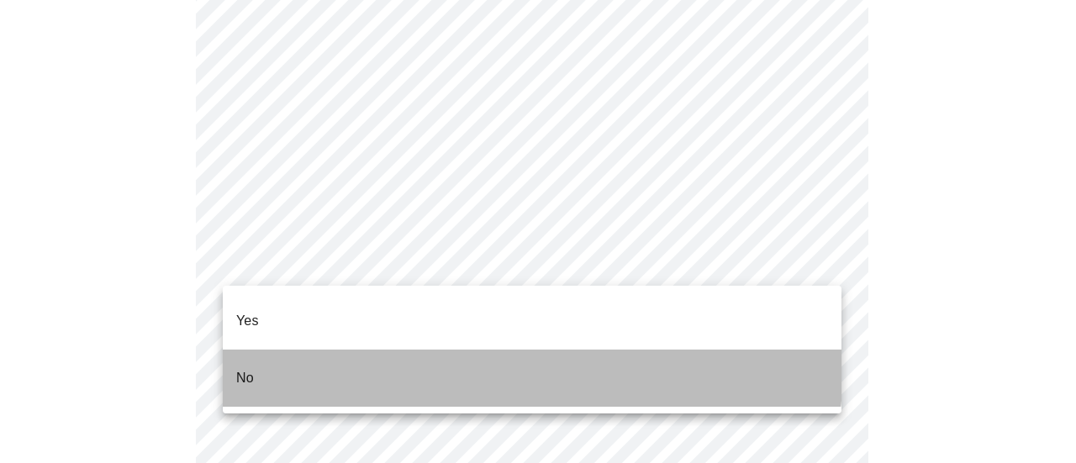
click at [322, 350] on li "No" at bounding box center [532, 378] width 619 height 57
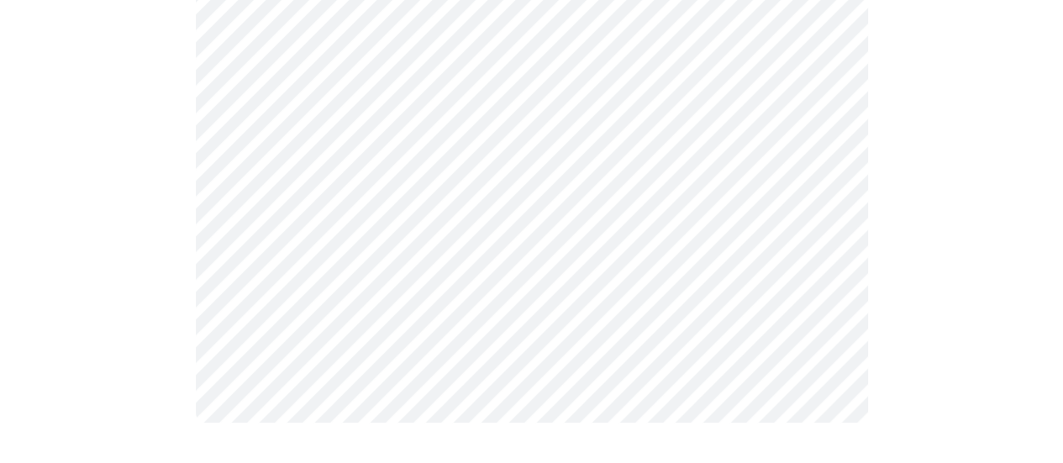
scroll to position [4812, 0]
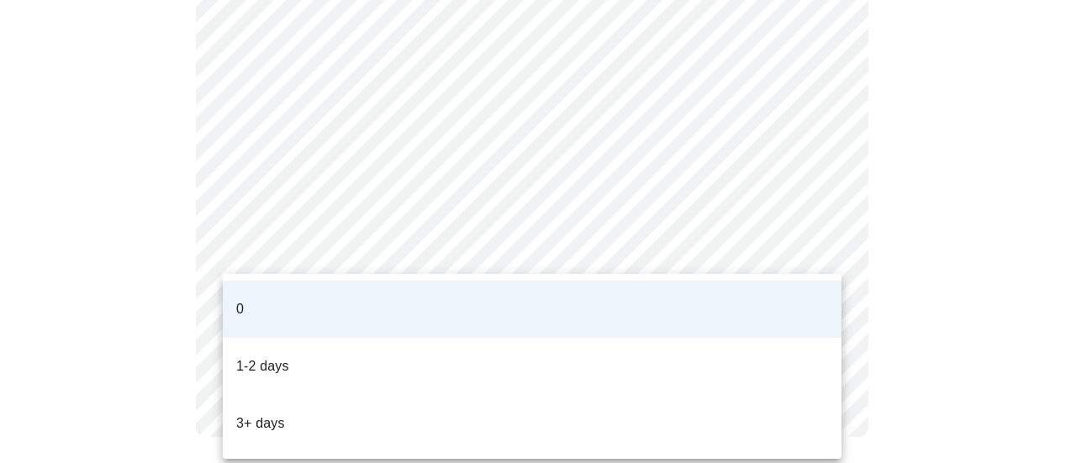
click at [896, 224] on div at bounding box center [538, 231] width 1076 height 463
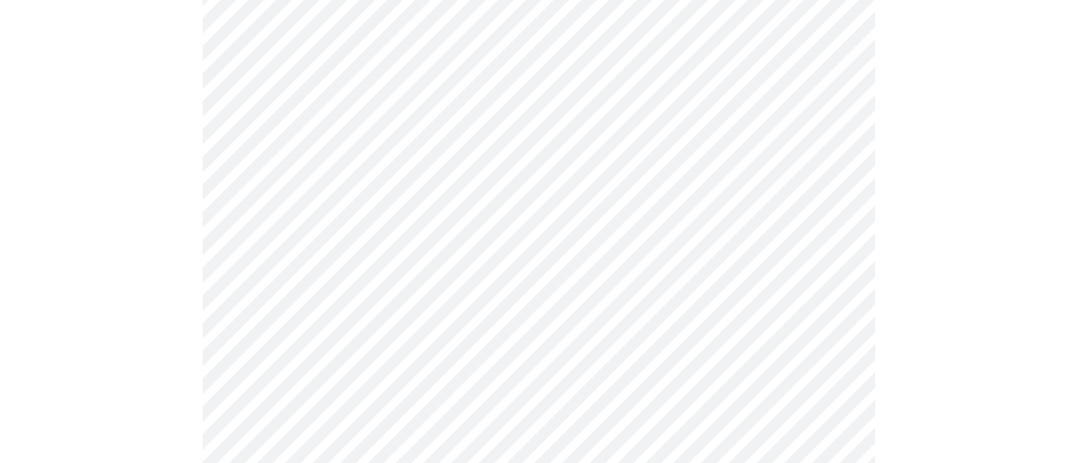
scroll to position [303, 0]
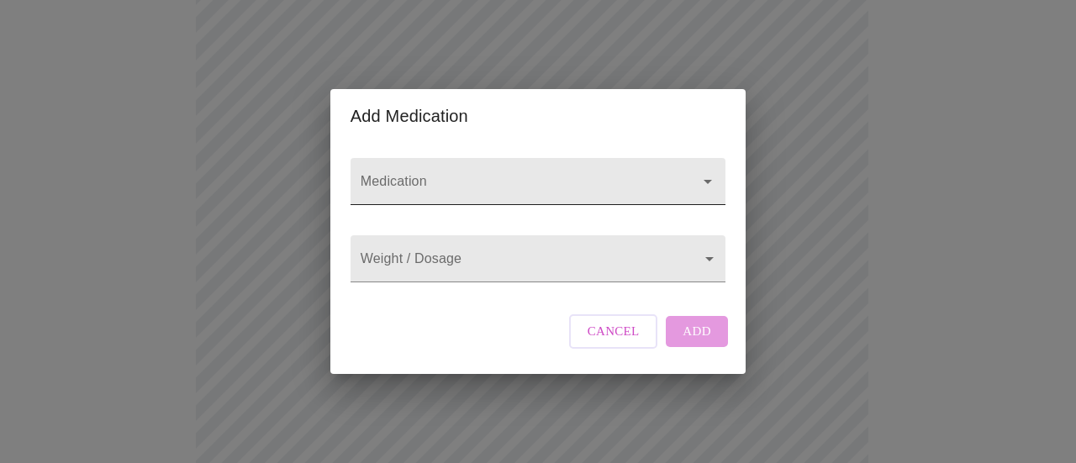
click at [654, 174] on input "Medication" at bounding box center [513, 189] width 313 height 31
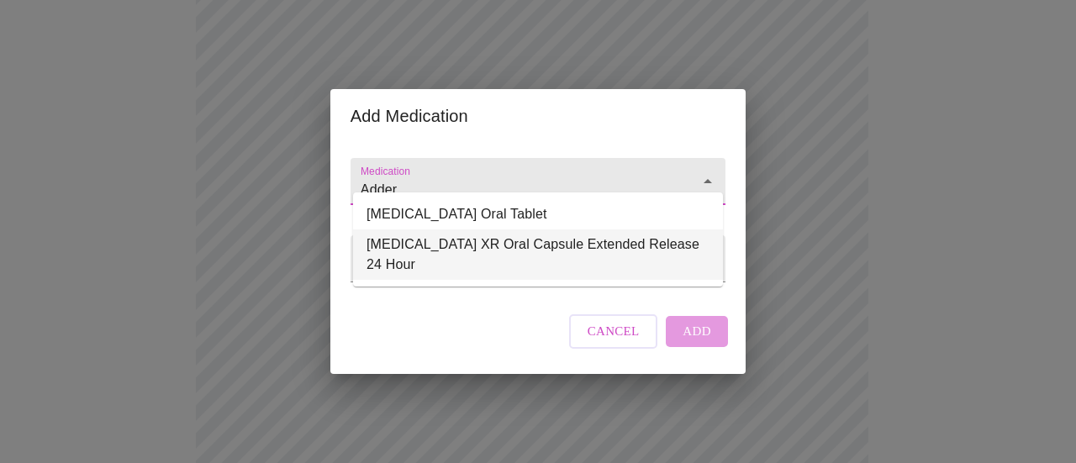
click at [500, 248] on li "[MEDICAL_DATA] XR Oral Capsule Extended Release 24 Hour" at bounding box center [538, 254] width 370 height 50
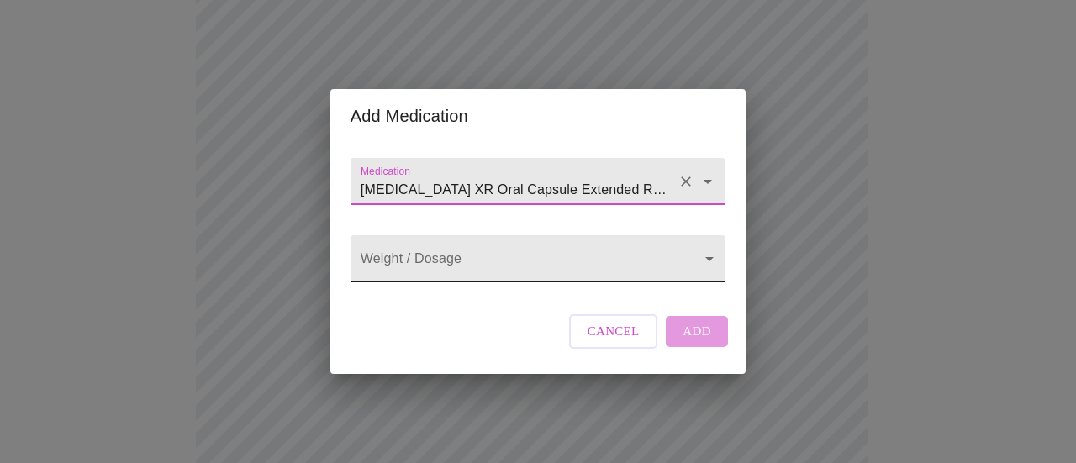
type input "[MEDICAL_DATA] XR Oral Capsule Extended Release 24 Hour"
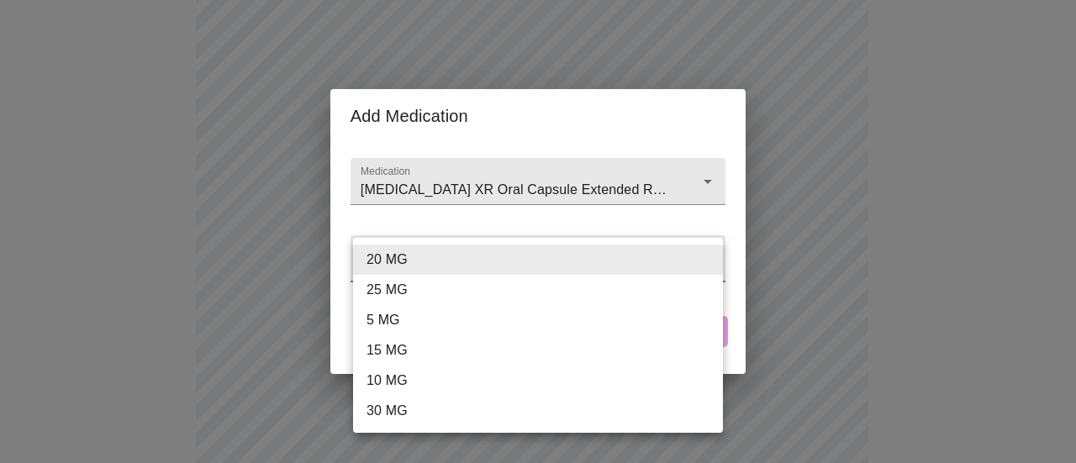
click at [471, 260] on body "MyMenopauseRx Appointments Messaging Labs 1 Uploads Medications Community Refer…" at bounding box center [538, 458] width 1062 height 1508
click at [428, 411] on li "30 MG" at bounding box center [538, 411] width 370 height 30
type input "30 MG"
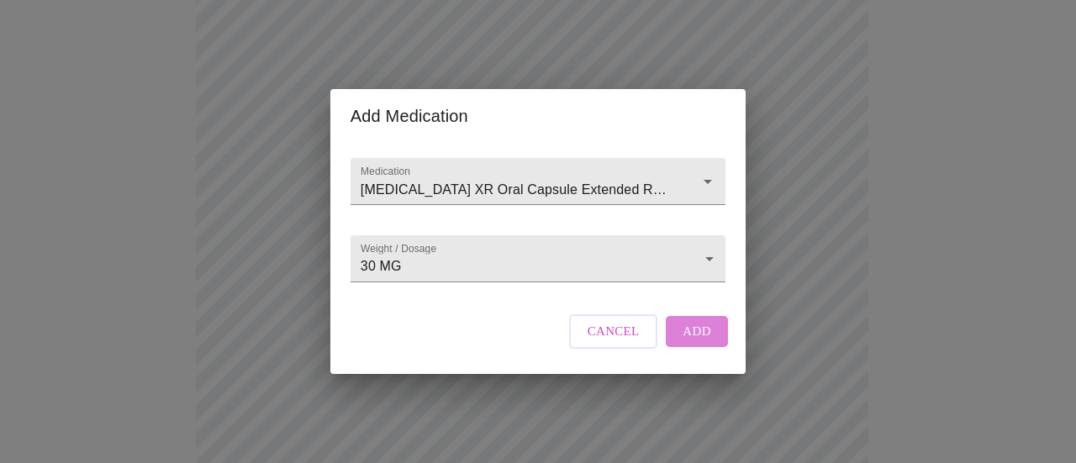
click at [698, 342] on span "Add" at bounding box center [696, 331] width 29 height 22
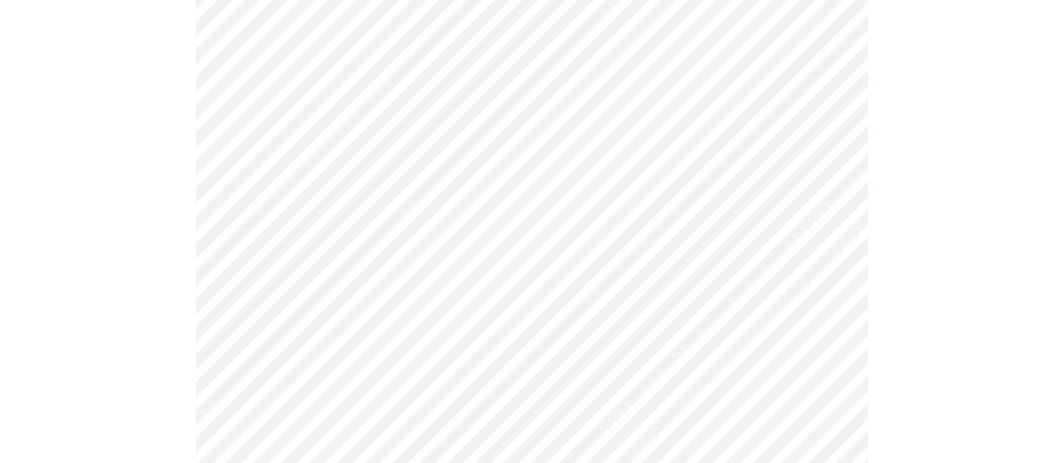
scroll to position [1015, 0]
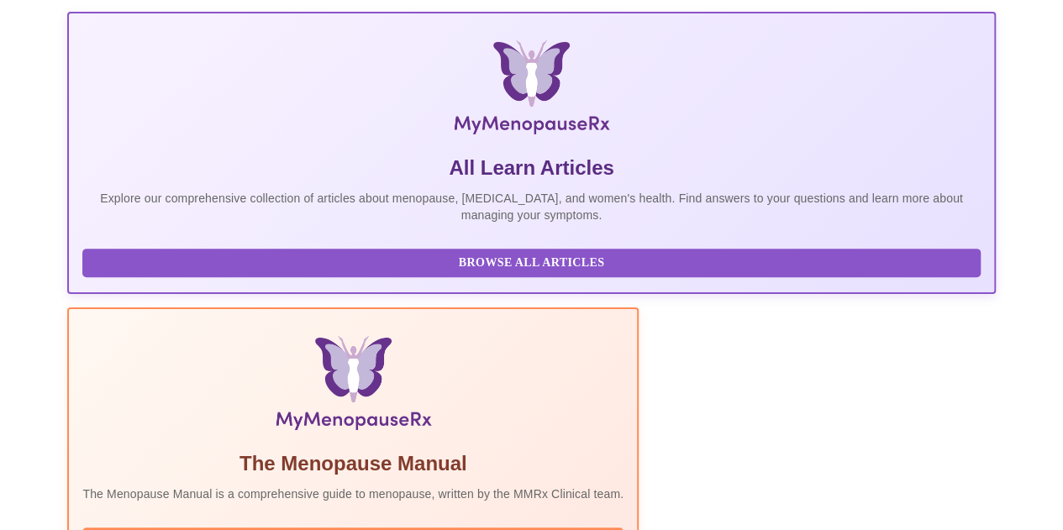
scroll to position [383, 0]
